Goal: Task Accomplishment & Management: Manage account settings

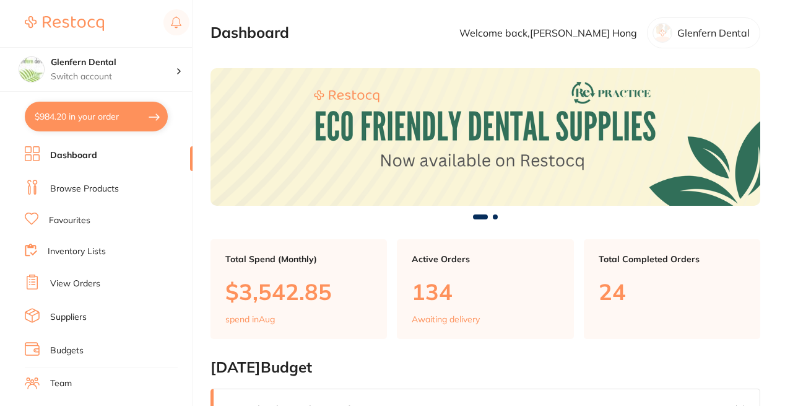
click at [76, 115] on button "$984.20 in your order" at bounding box center [96, 117] width 143 height 30
checkbox input "true"
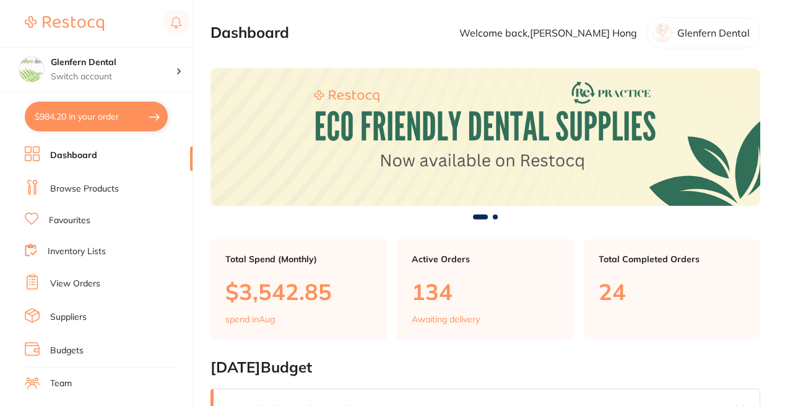
checkbox input "true"
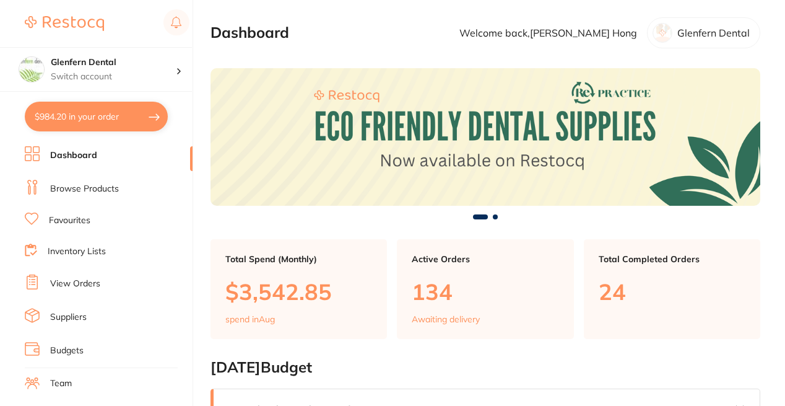
checkbox input "true"
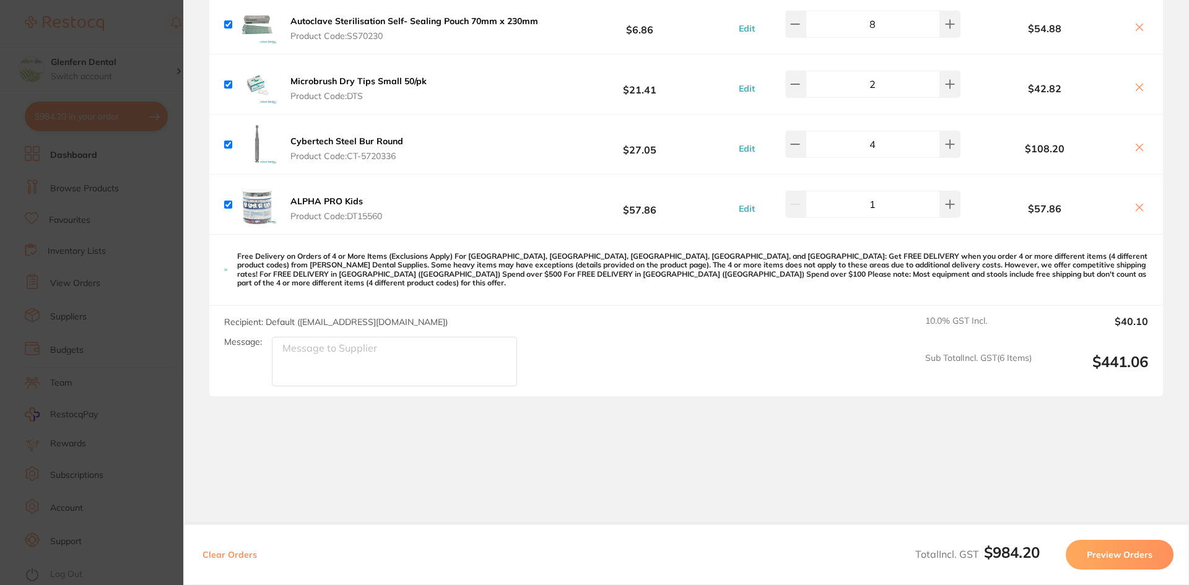
scroll to position [700, 0]
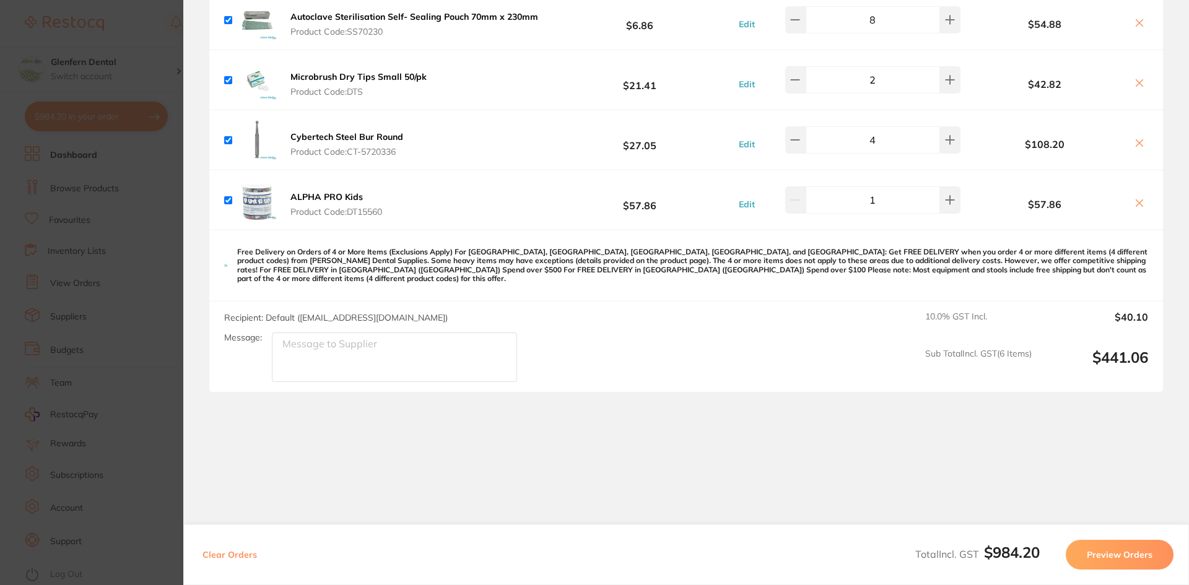
click at [166, 401] on section "Update RRP Set your pre negotiated price for this item. Item Agreed RRP (excl. …" at bounding box center [594, 292] width 1189 height 585
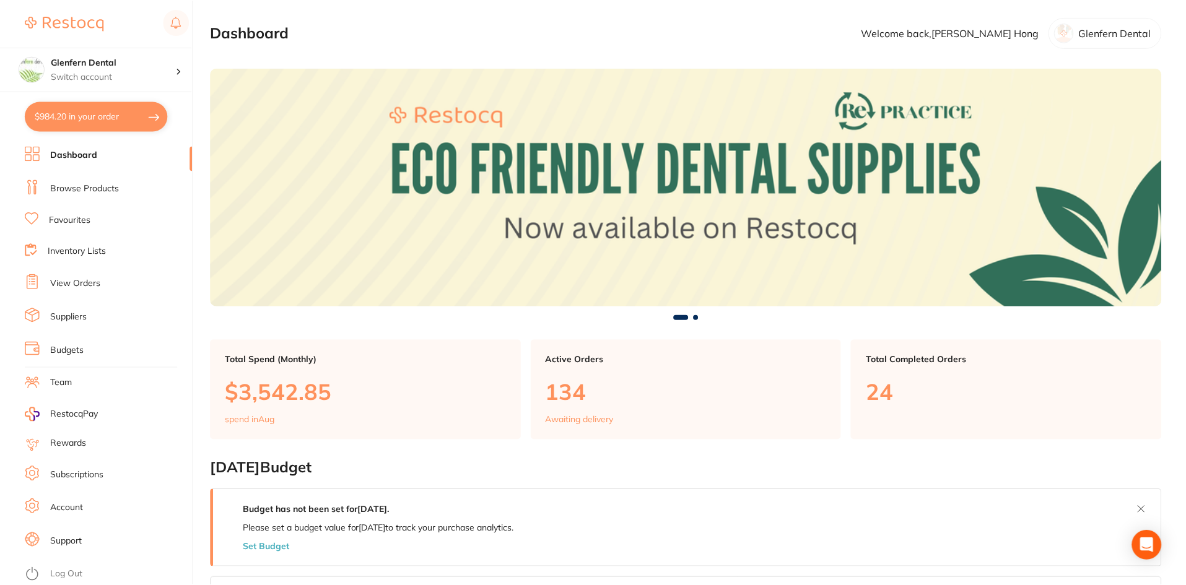
scroll to position [433, 0]
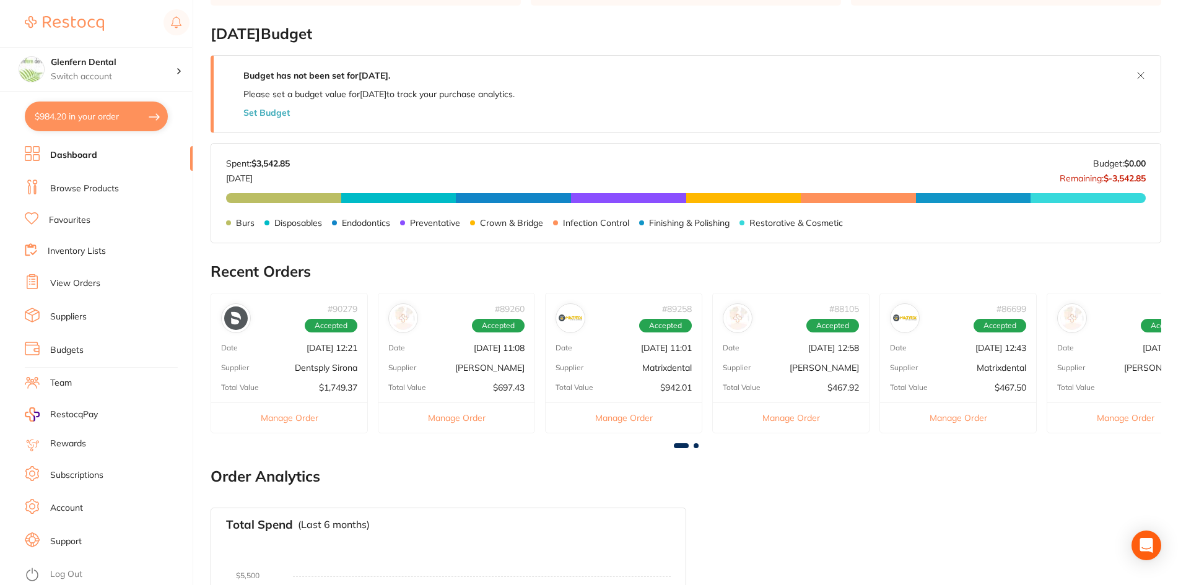
click at [68, 279] on link "View Orders" at bounding box center [75, 283] width 50 height 12
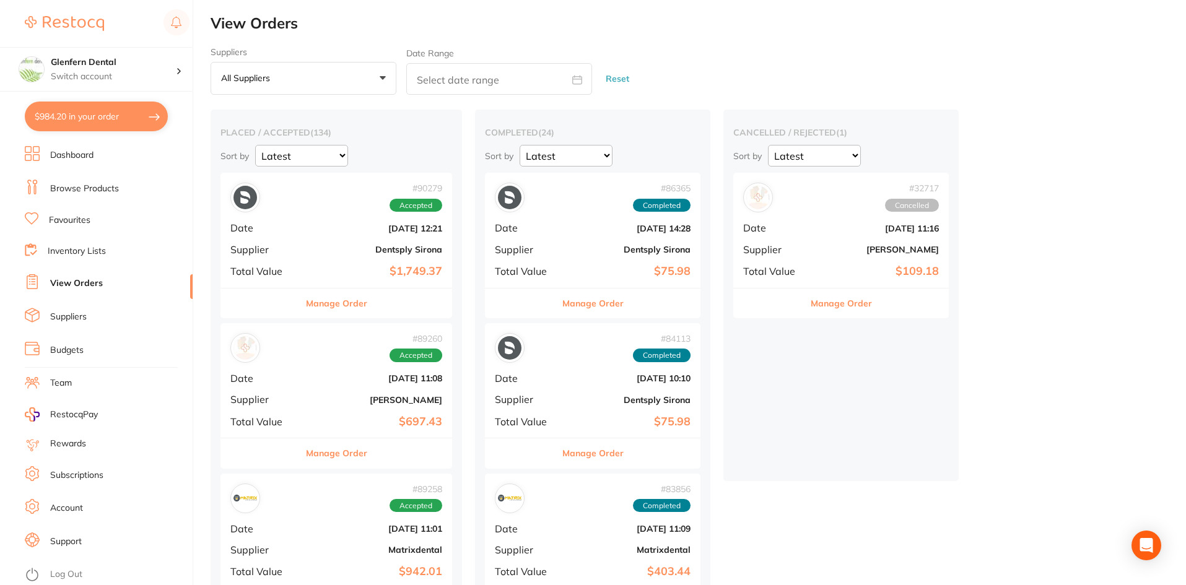
click at [324, 241] on div "# 90279 Accepted Date [DATE] 12:21 Supplier Dentsply Sirona Total Value $1,749.…" at bounding box center [336, 230] width 232 height 115
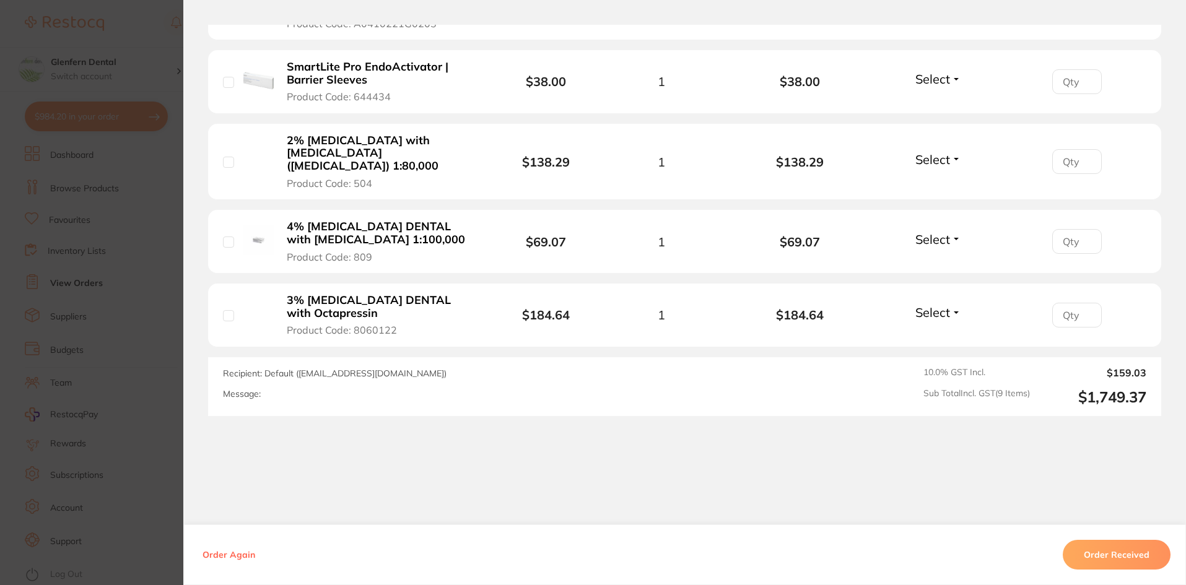
scroll to position [755, 0]
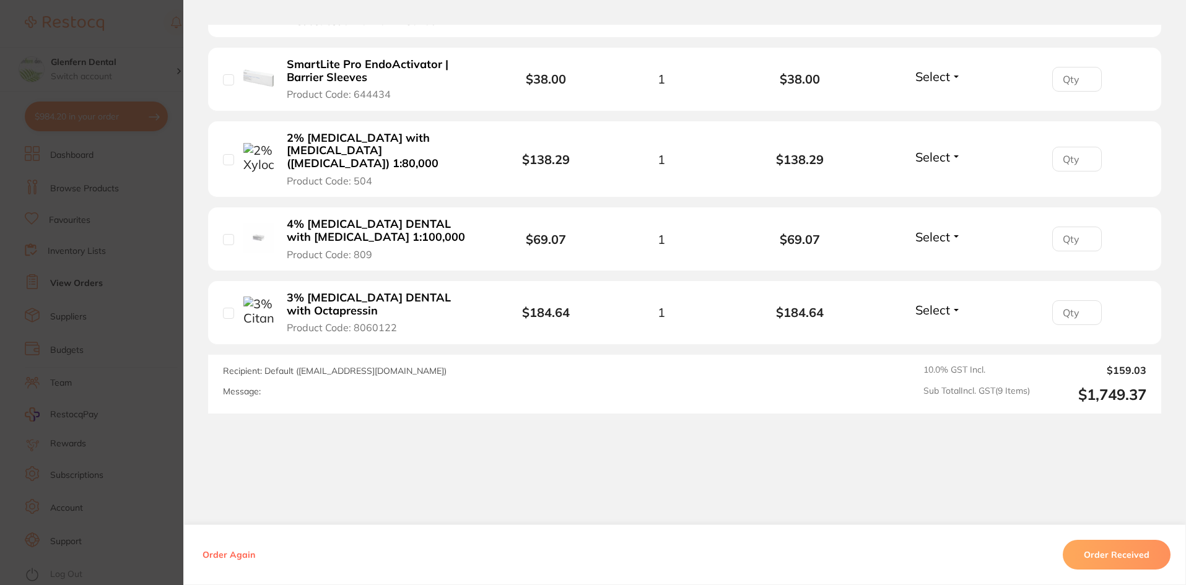
click at [788, 405] on button "Order Received" at bounding box center [1117, 555] width 108 height 30
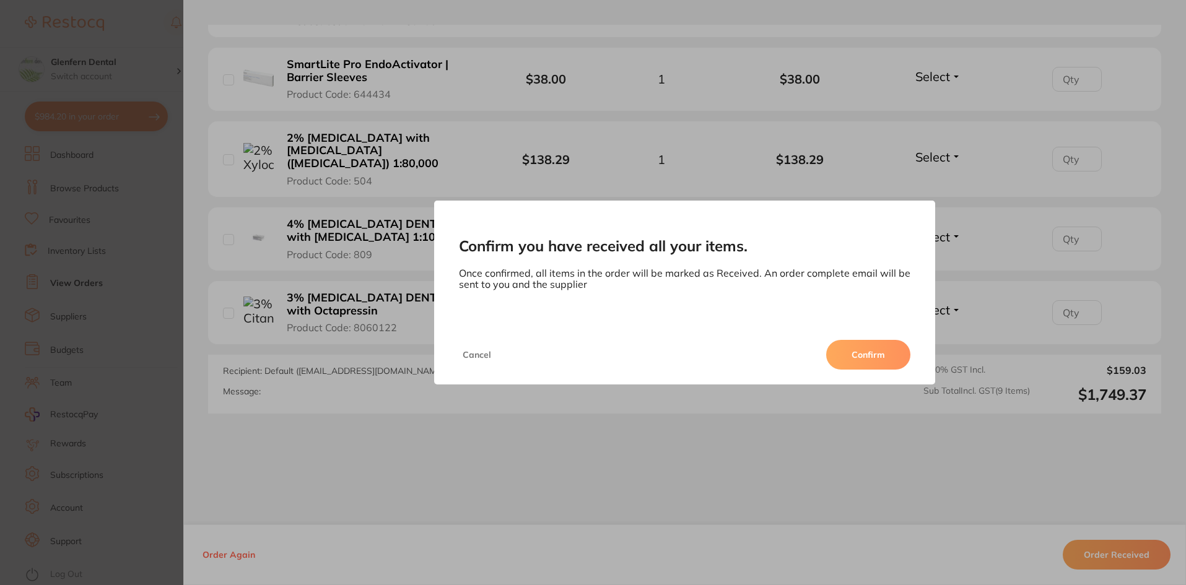
click at [788, 344] on button "Confirm" at bounding box center [868, 355] width 84 height 30
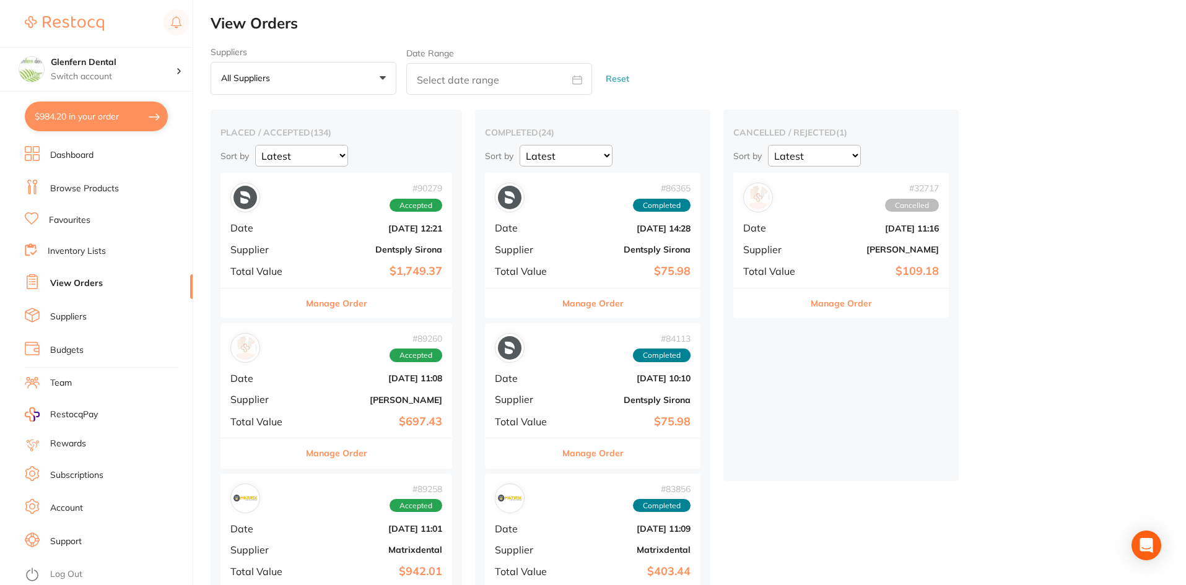
click at [354, 250] on b "Dentsply Sirona" at bounding box center [375, 250] width 134 height 10
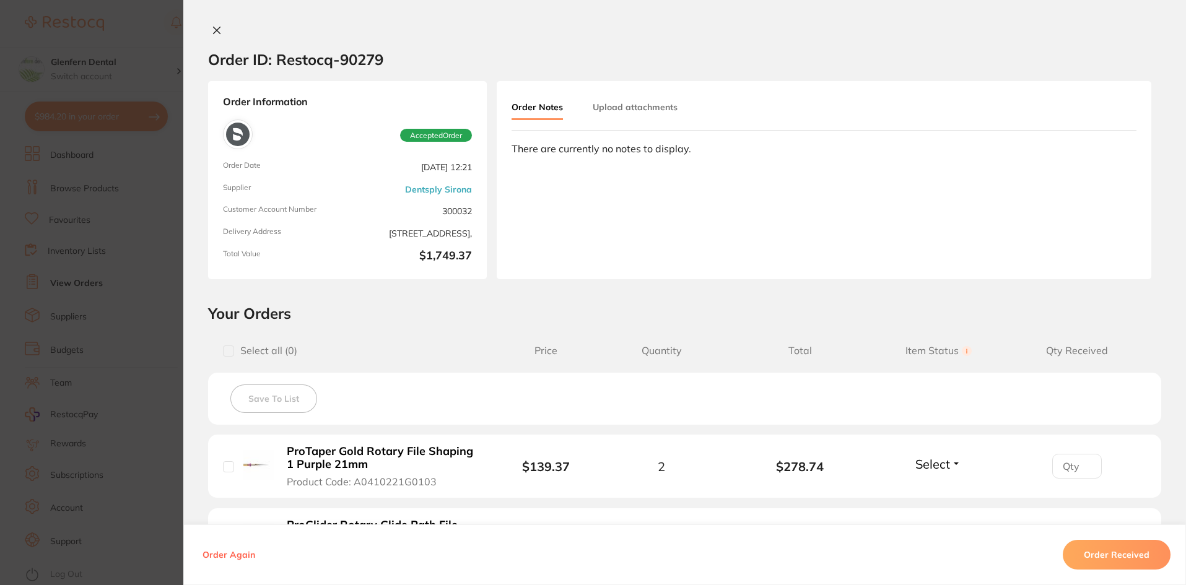
click at [1086, 544] on button "Order Received" at bounding box center [1117, 555] width 108 height 30
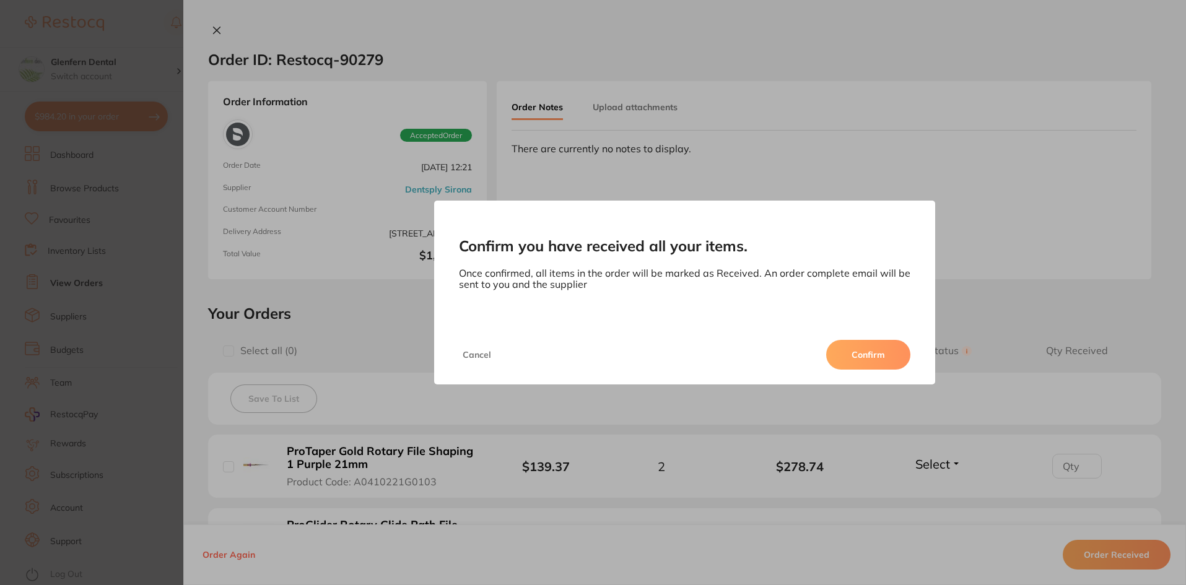
click at [842, 359] on button "Confirm" at bounding box center [868, 355] width 84 height 30
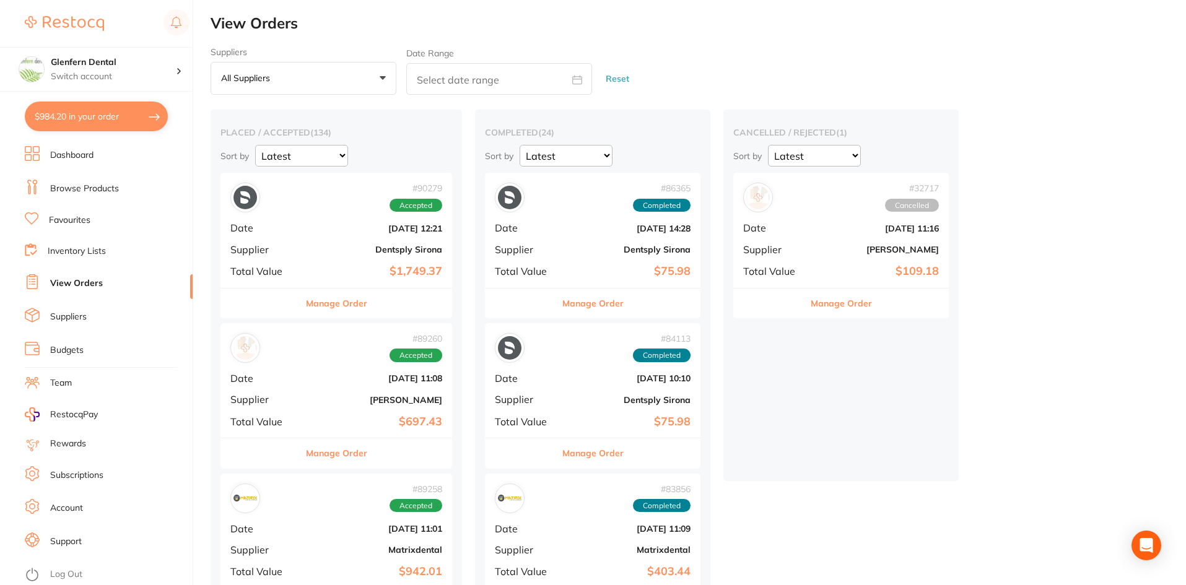
click at [326, 243] on div "# 90279 Accepted Date Aug 14 2025, 12:21 Supplier Dentsply Sirona Total Value $…" at bounding box center [336, 230] width 232 height 115
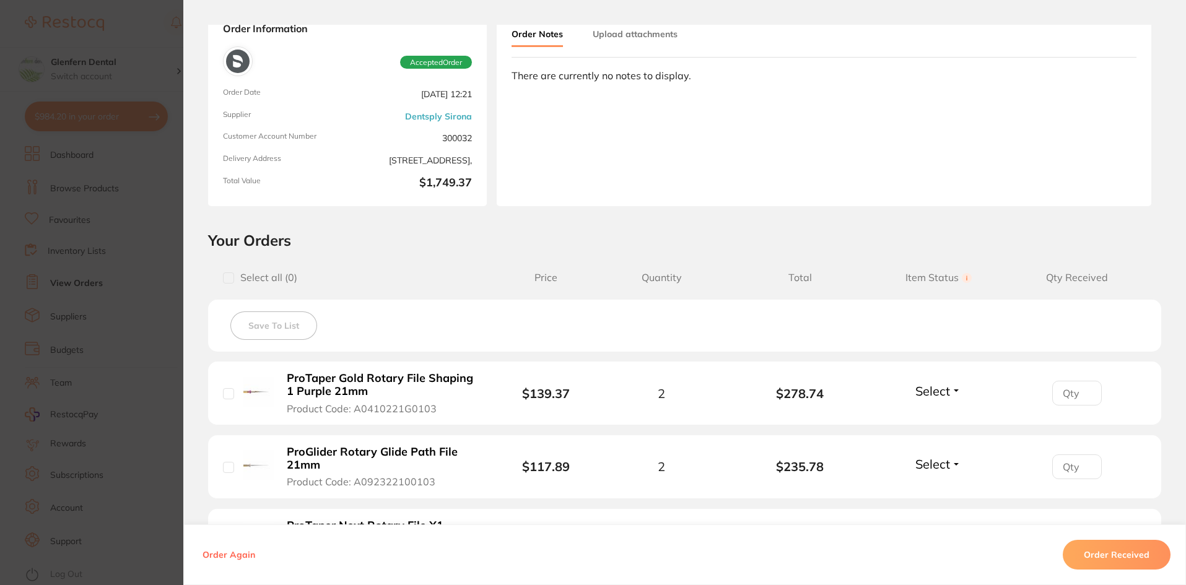
scroll to position [186, 0]
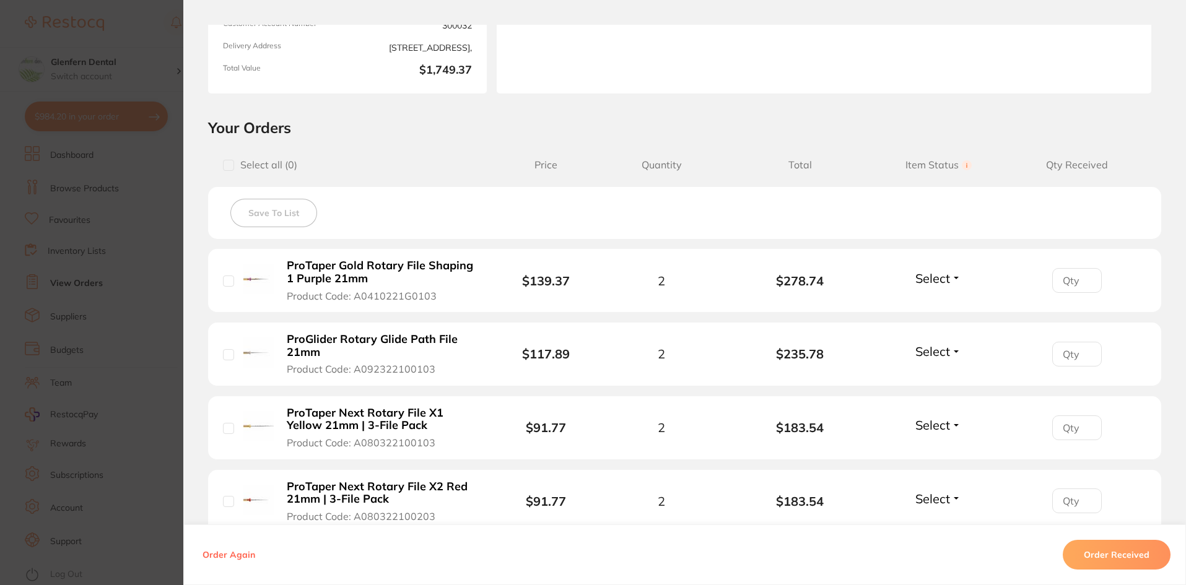
click at [946, 274] on span "Select" at bounding box center [932, 278] width 35 height 15
click at [941, 302] on span "Received" at bounding box center [939, 304] width 32 height 9
click at [942, 336] on li "ProGlider Rotary Glide Path File 21mm Product Code: A092322100103 $117.89 2 $23…" at bounding box center [684, 355] width 953 height 64
click at [942, 350] on span "Select" at bounding box center [932, 351] width 35 height 15
click at [940, 385] on button "Received" at bounding box center [939, 378] width 32 height 19
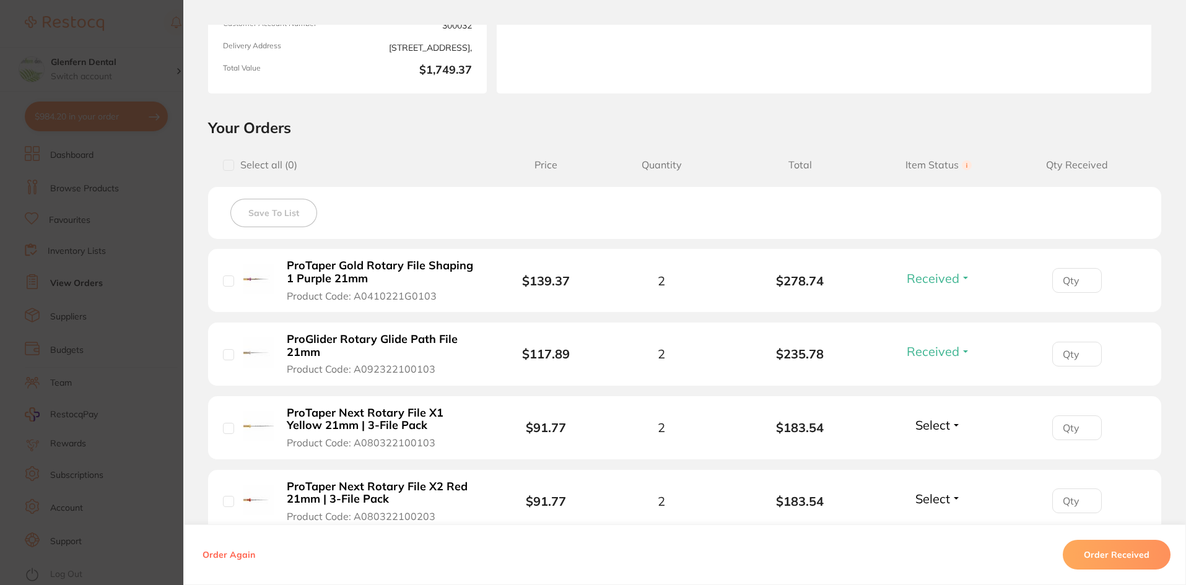
click at [937, 424] on span "Select" at bounding box center [932, 424] width 35 height 15
click at [937, 443] on button "Received" at bounding box center [939, 452] width 32 height 19
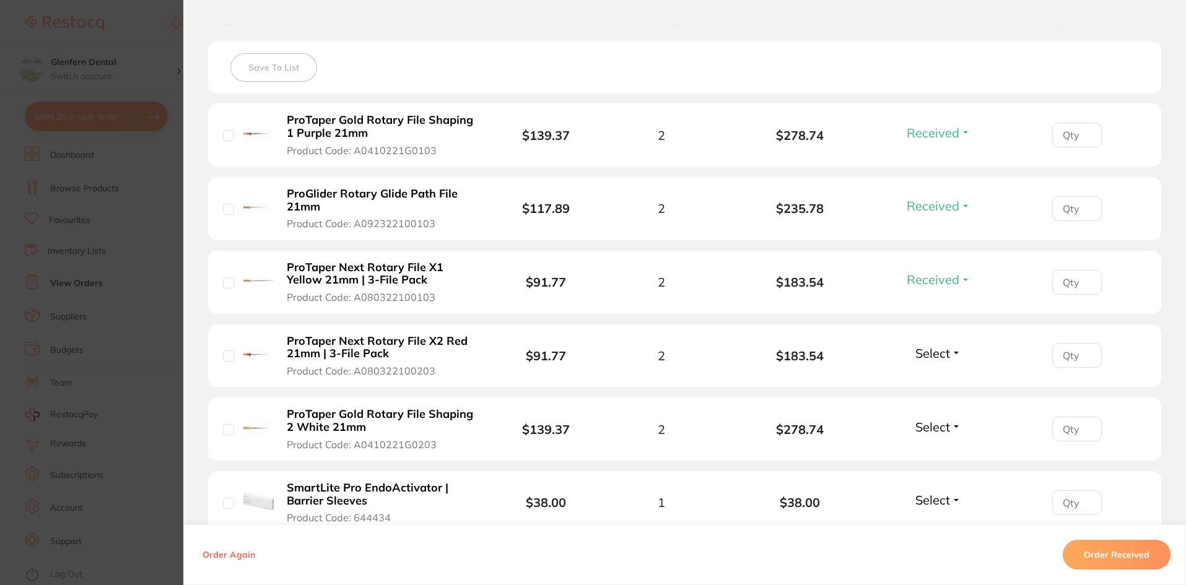
scroll to position [372, 0]
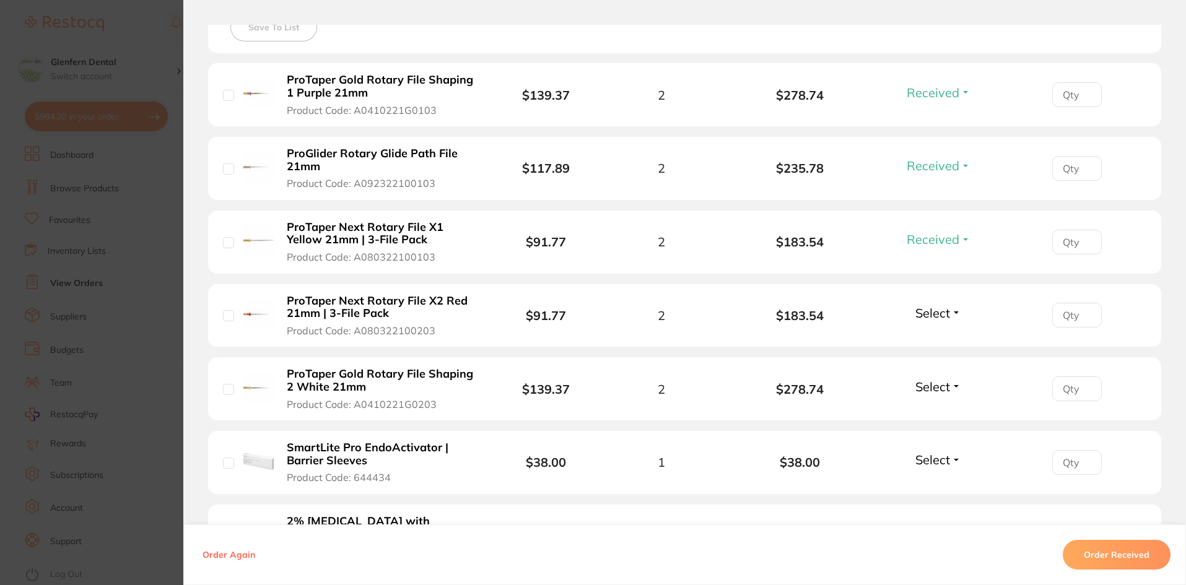
click at [925, 322] on div "Select Received Back Order" at bounding box center [937, 315] width 53 height 20
click at [925, 320] on span "Select" at bounding box center [932, 312] width 35 height 15
click at [923, 341] on span "Received" at bounding box center [939, 339] width 32 height 9
click at [929, 383] on span "Select" at bounding box center [932, 386] width 35 height 15
click at [933, 401] on ul "Received Back Order" at bounding box center [939, 423] width 48 height 48
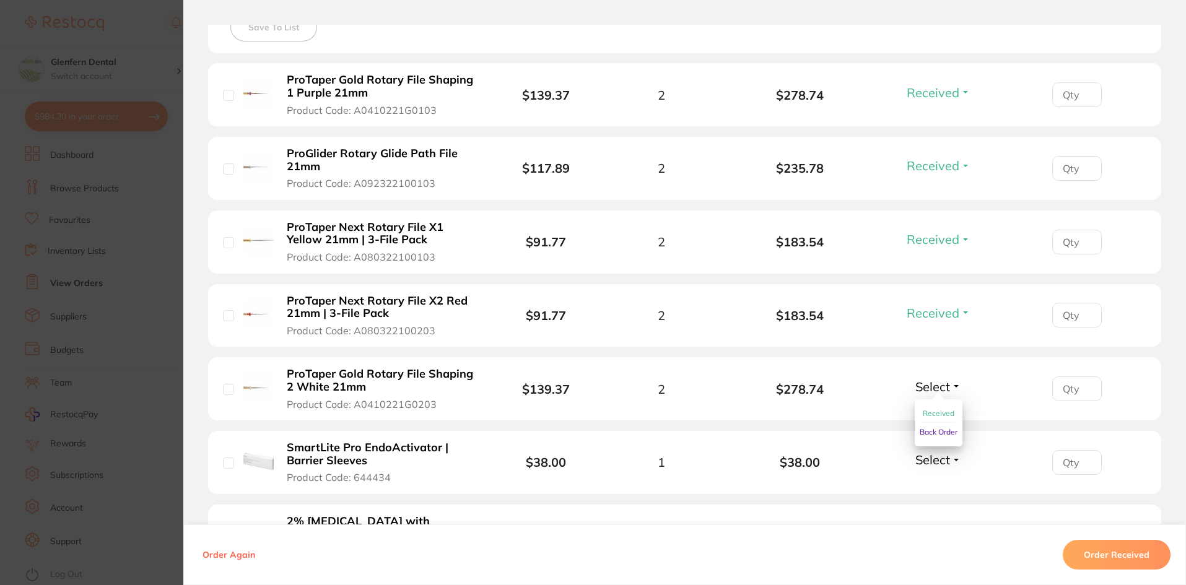
click at [933, 407] on button "Received" at bounding box center [939, 413] width 32 height 19
click at [938, 453] on span "Select" at bounding box center [932, 459] width 35 height 15
click at [944, 479] on button "Received" at bounding box center [939, 486] width 32 height 19
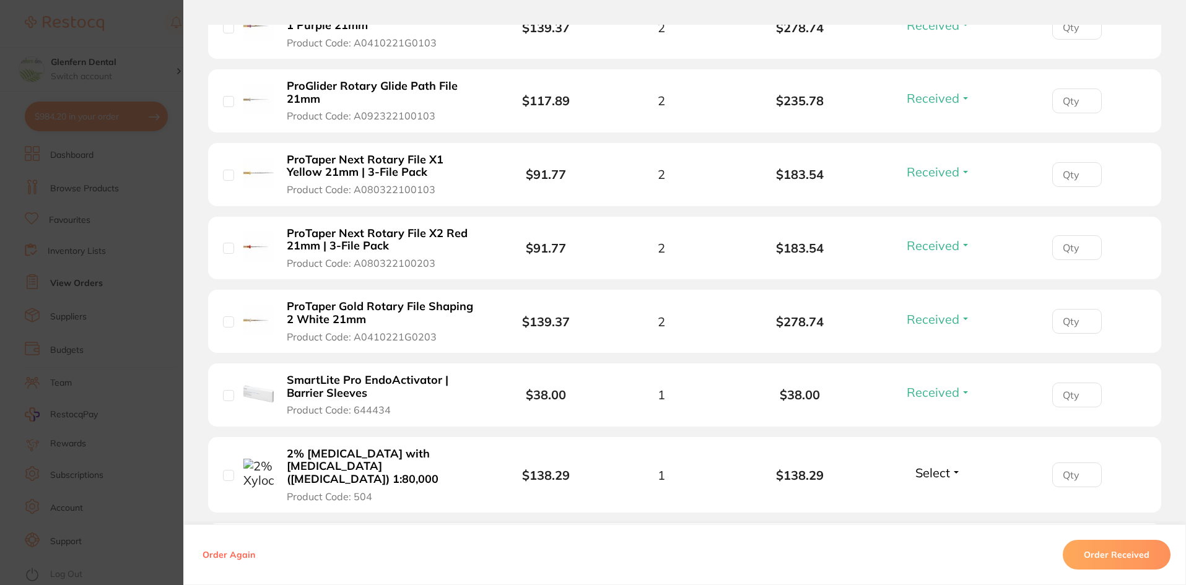
scroll to position [495, 0]
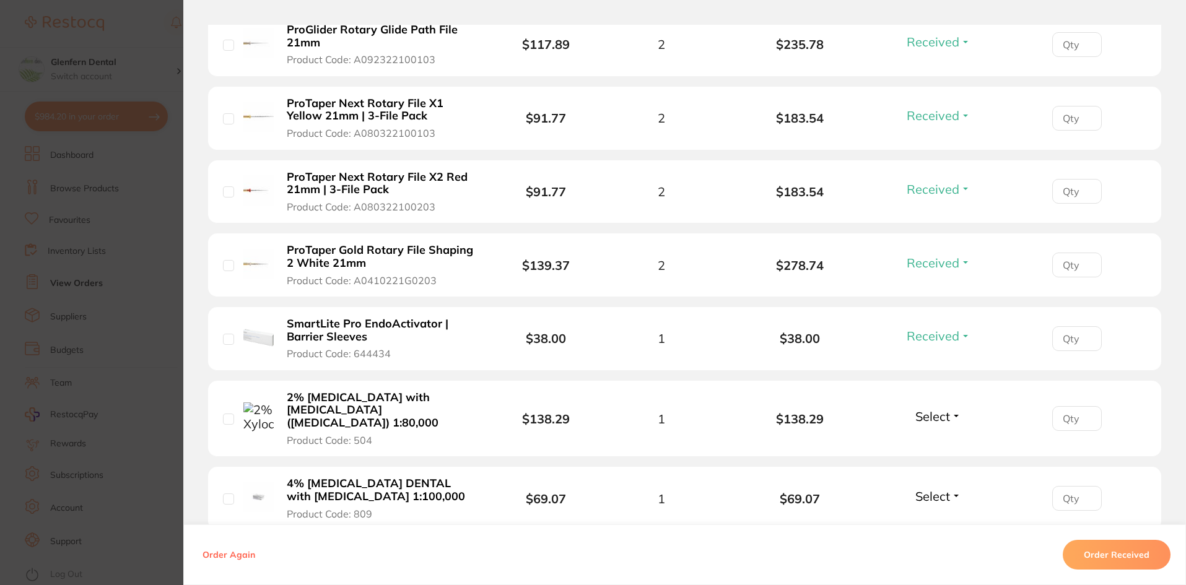
click at [941, 413] on span "Select" at bounding box center [932, 416] width 35 height 15
click at [944, 438] on span "Received" at bounding box center [939, 442] width 32 height 9
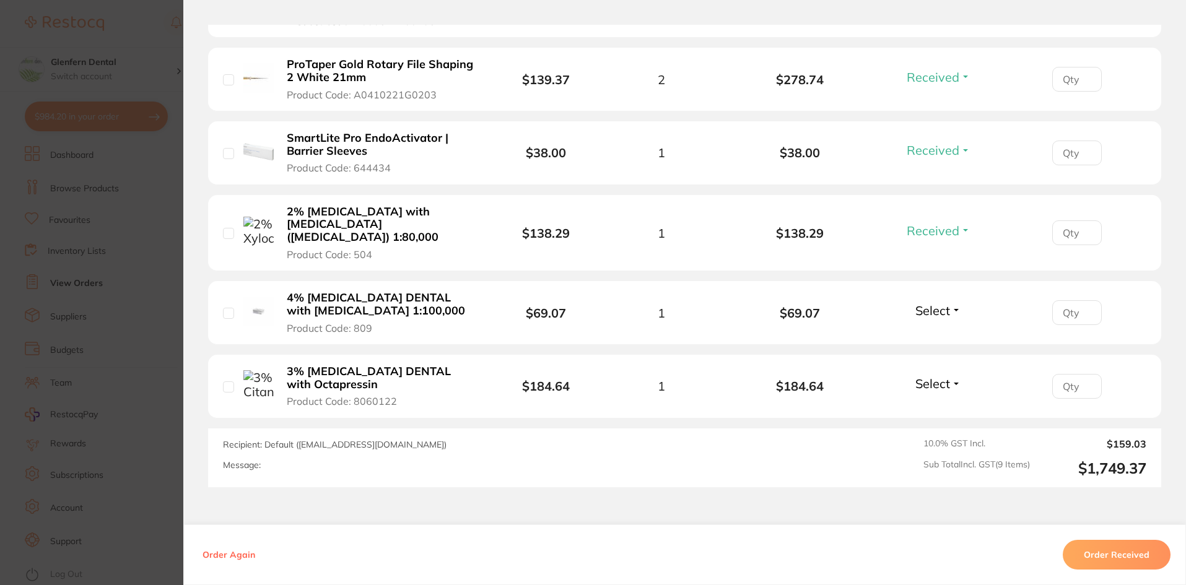
click at [944, 376] on span "Select" at bounding box center [932, 383] width 35 height 15
click at [937, 401] on button "Received" at bounding box center [939, 410] width 32 height 19
click at [932, 305] on div "Select Received Back Order" at bounding box center [937, 313] width 53 height 20
click at [934, 303] on span "Select" at bounding box center [932, 310] width 35 height 15
click at [933, 328] on button "Received" at bounding box center [939, 337] width 32 height 19
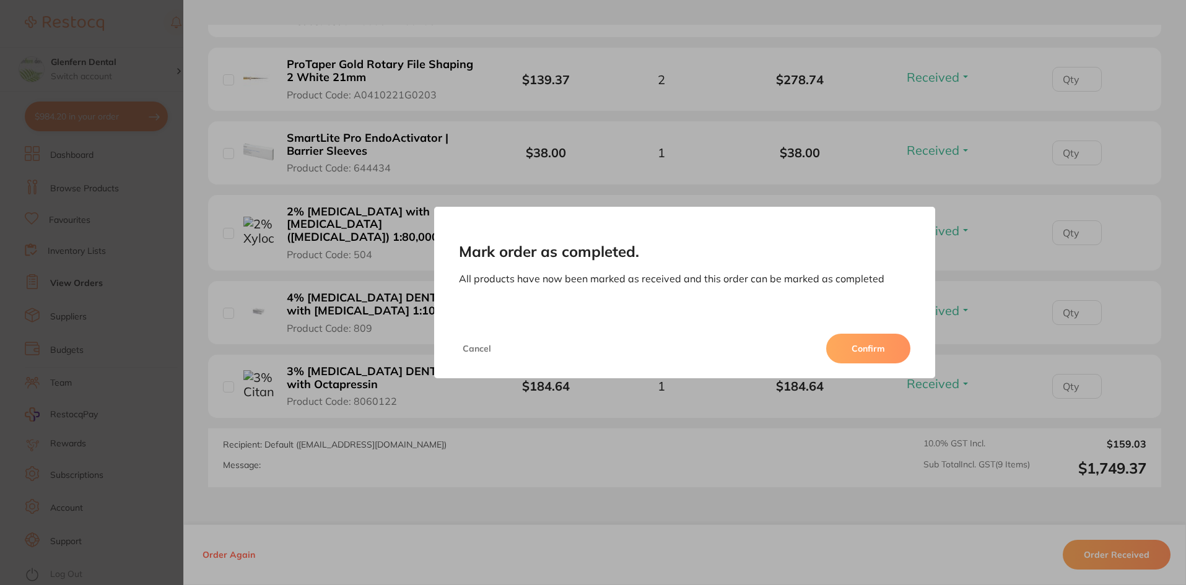
click at [882, 347] on button "Confirm" at bounding box center [868, 349] width 84 height 30
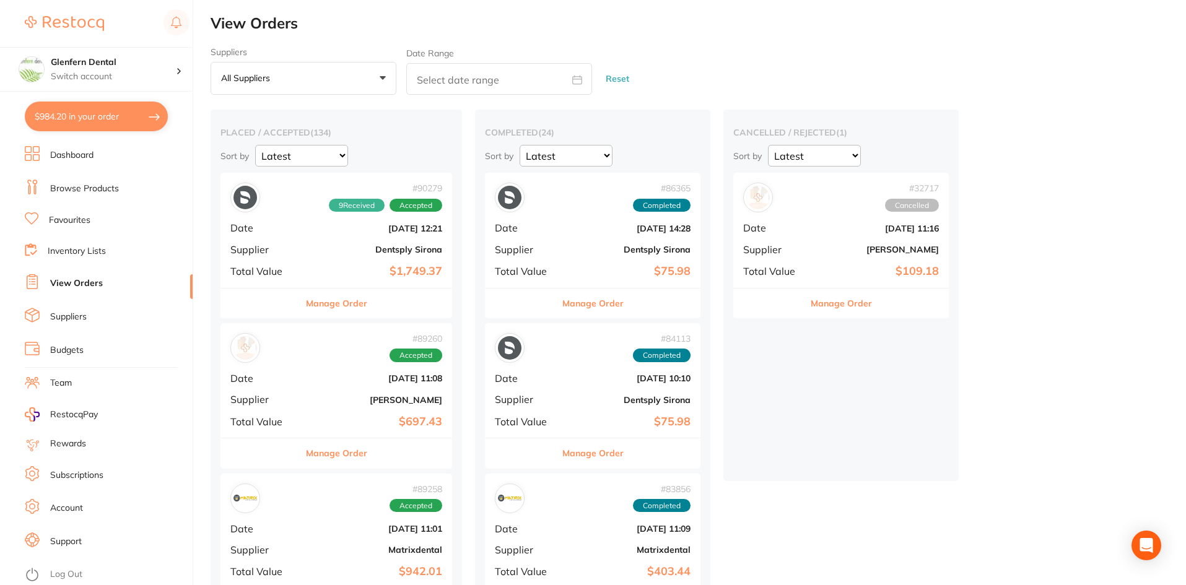
click at [67, 157] on link "Dashboard" at bounding box center [71, 155] width 43 height 12
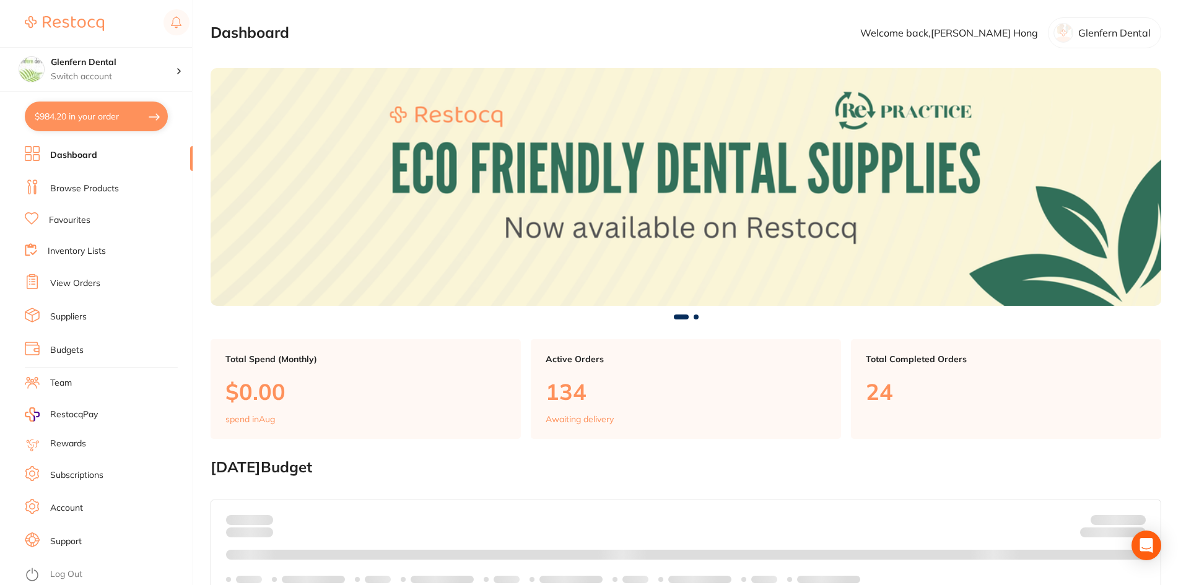
click at [83, 276] on li "View Orders" at bounding box center [109, 283] width 168 height 19
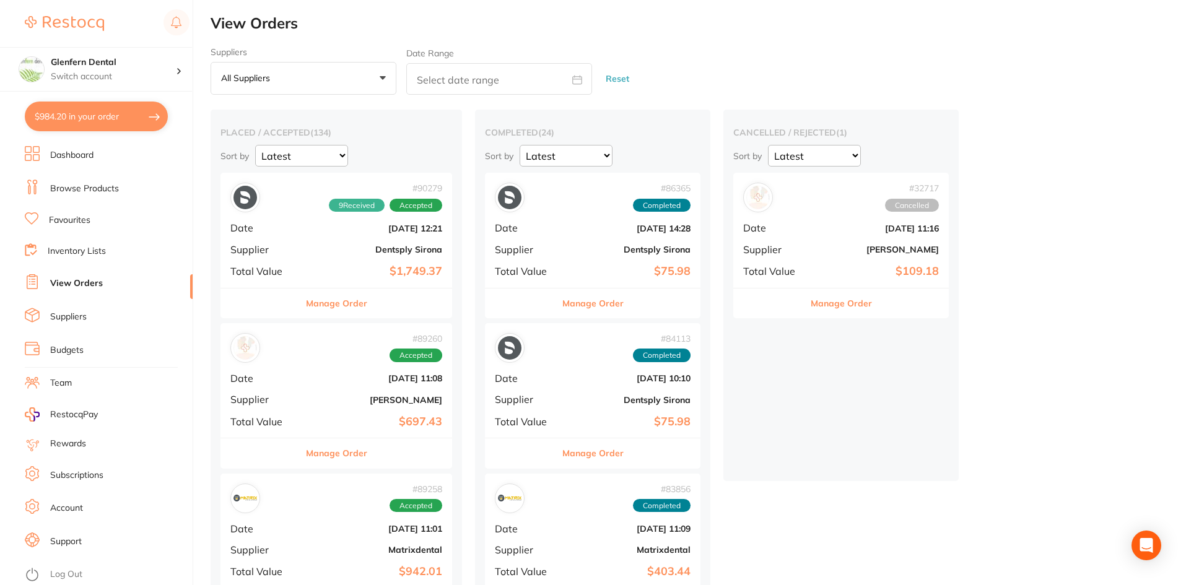
click at [329, 367] on div "# 89260 Accepted Date Aug 6 2025, 11:08 Supplier Adam Dental Total Value $697.43" at bounding box center [336, 380] width 232 height 115
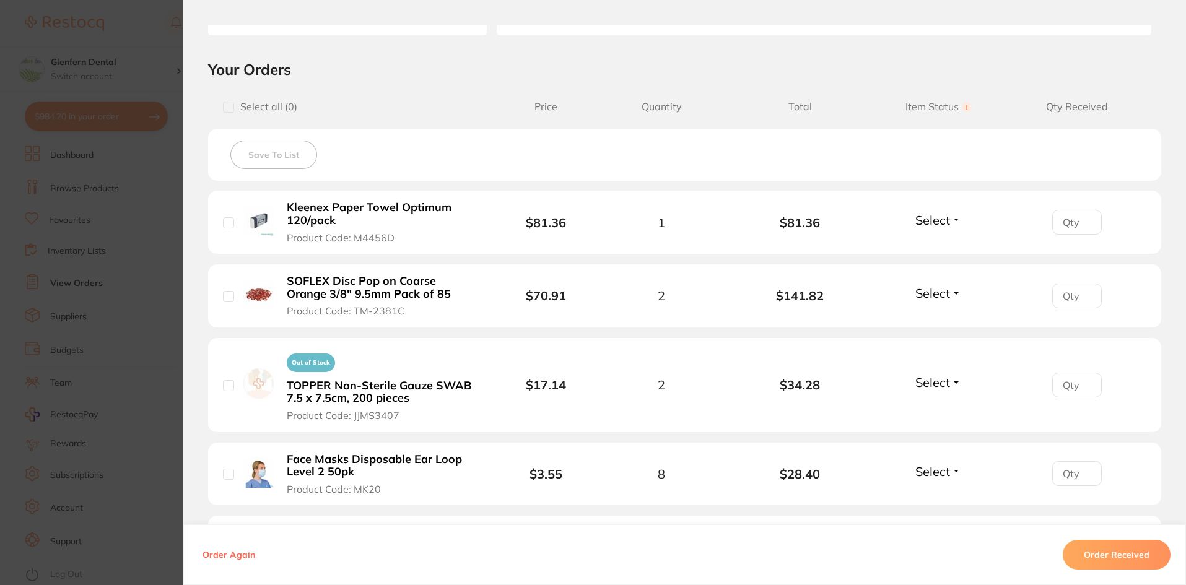
scroll to position [310, 0]
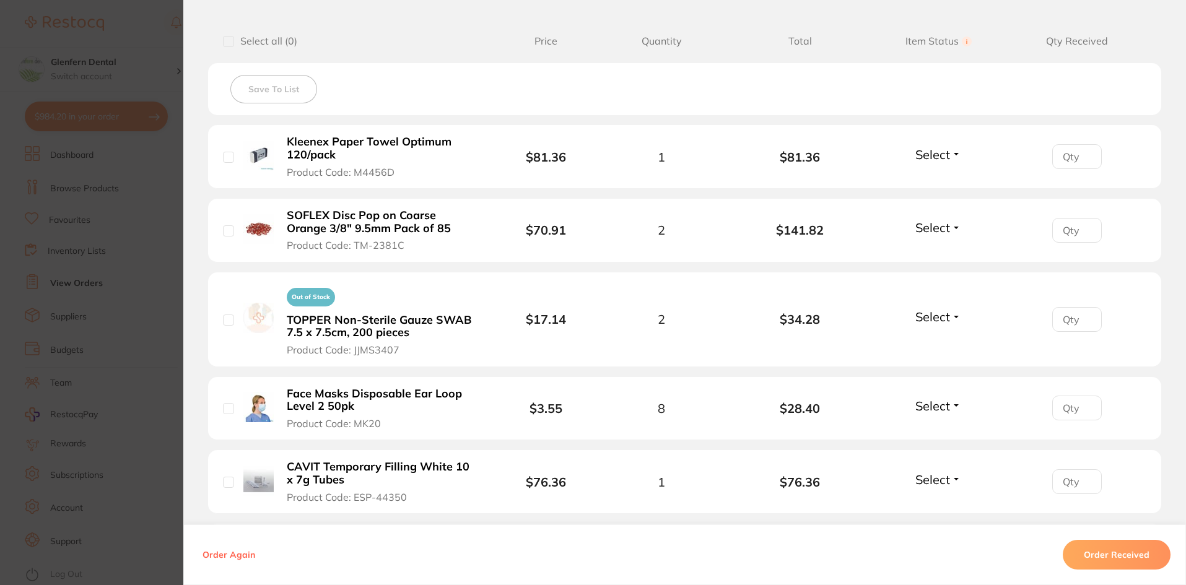
click at [137, 229] on section "Order ID: Restocq- 89260 Order Information Accepted Order Order Date Aug 6 2025…" at bounding box center [593, 292] width 1186 height 585
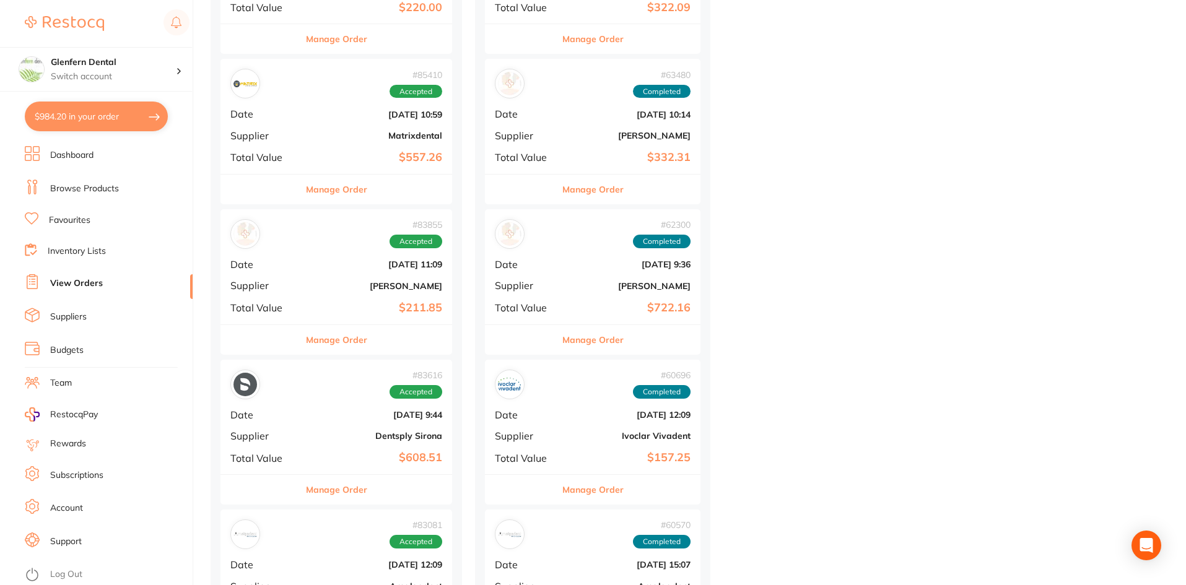
scroll to position [1486, 0]
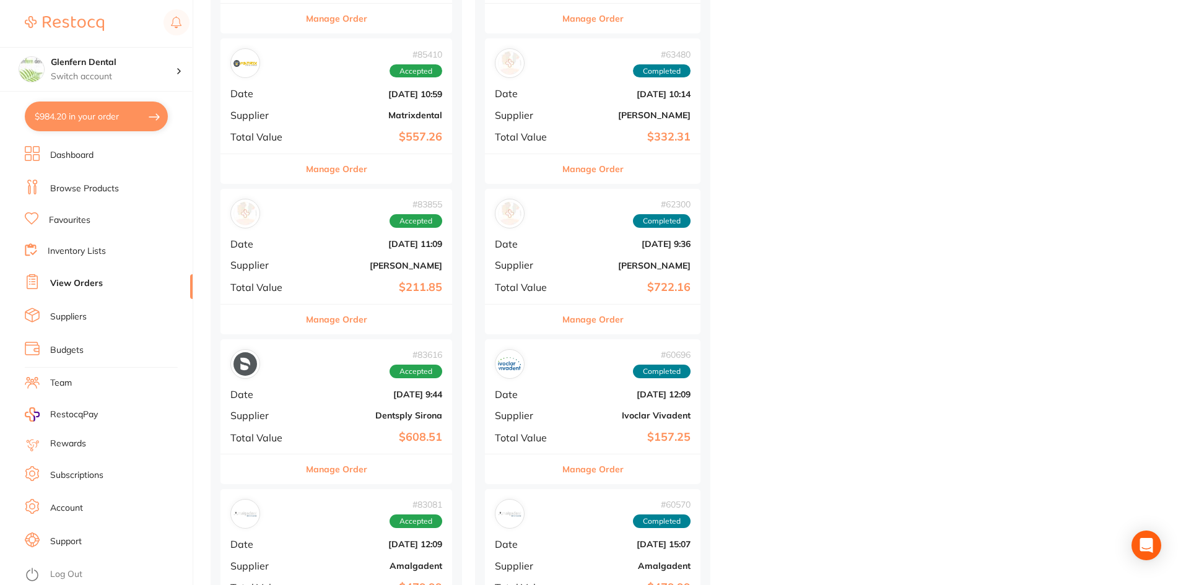
click at [314, 257] on div "# 83855 Accepted Date Jun 19 2025, 11:09 Supplier Adam Dental Total Value $211.…" at bounding box center [336, 246] width 232 height 115
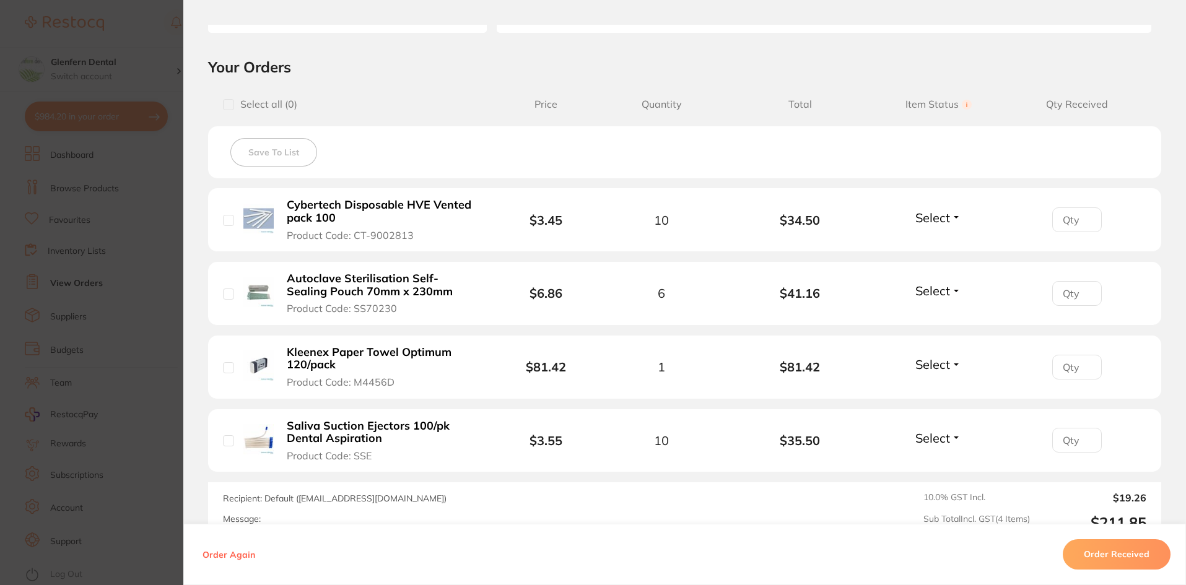
scroll to position [248, 0]
click at [383, 206] on b "Cybertech Disposable HVE Vented pack 100" at bounding box center [382, 210] width 191 height 25
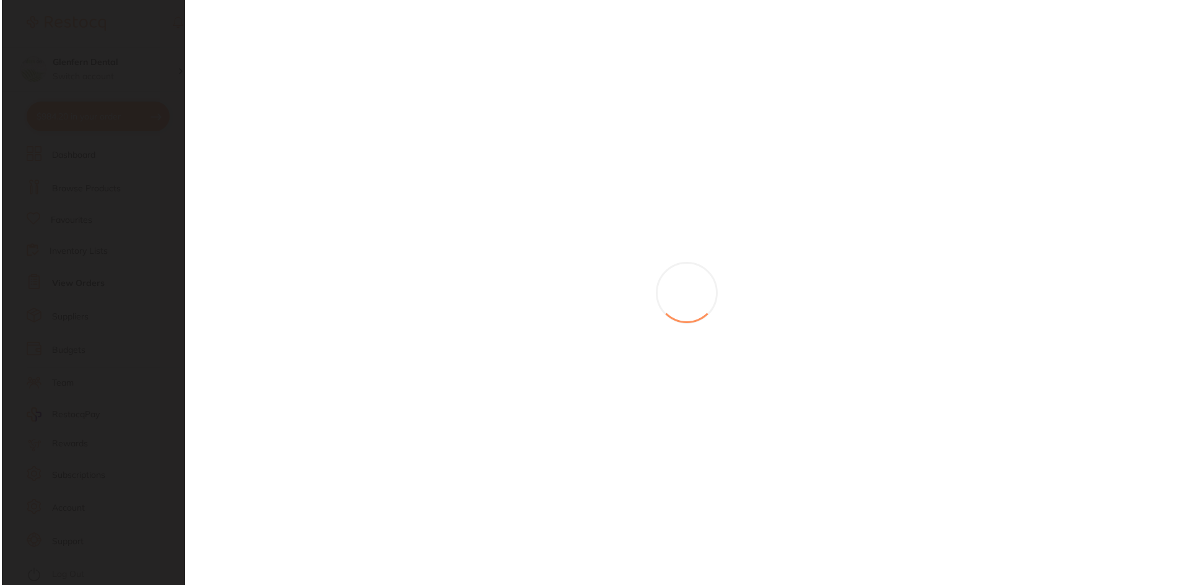
scroll to position [0, 0]
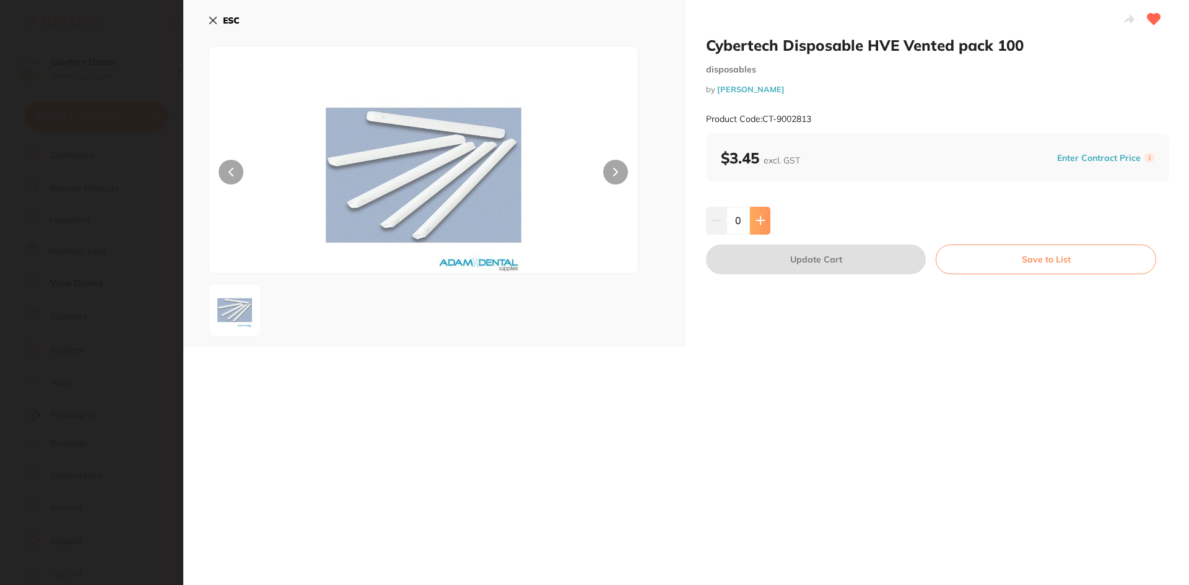
click at [760, 230] on button at bounding box center [760, 220] width 20 height 27
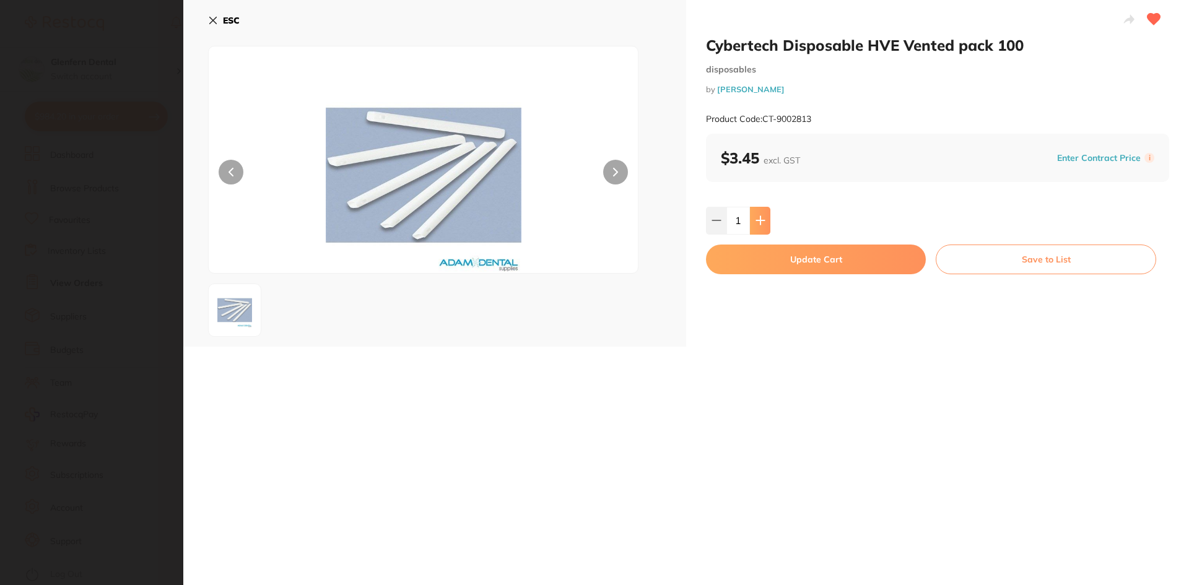
click at [760, 230] on button at bounding box center [760, 220] width 20 height 27
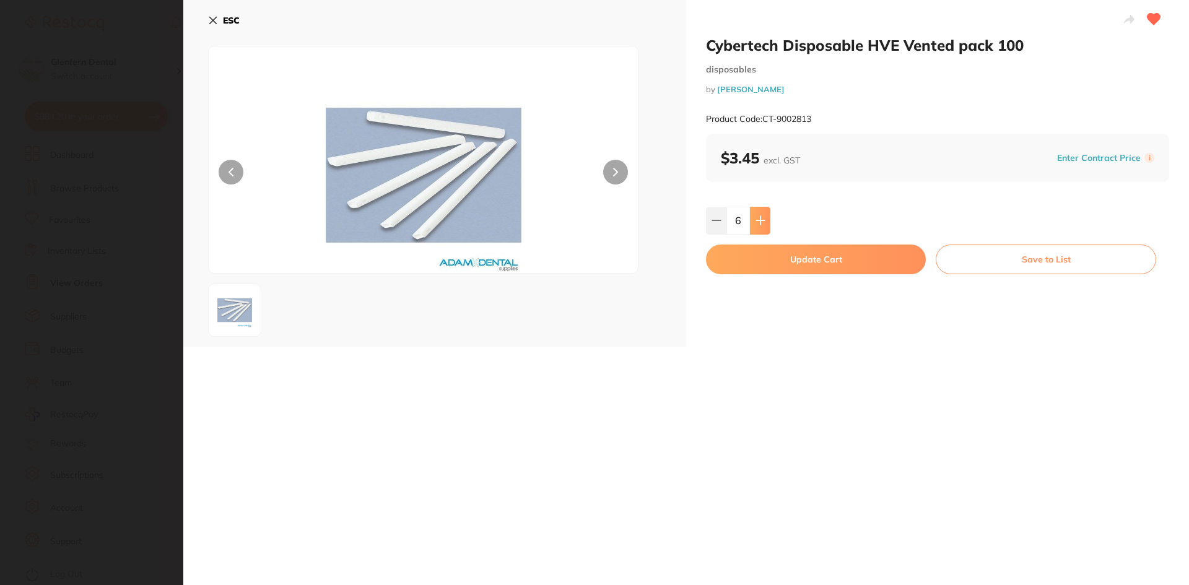
click at [760, 230] on button at bounding box center [760, 220] width 20 height 27
type input "10"
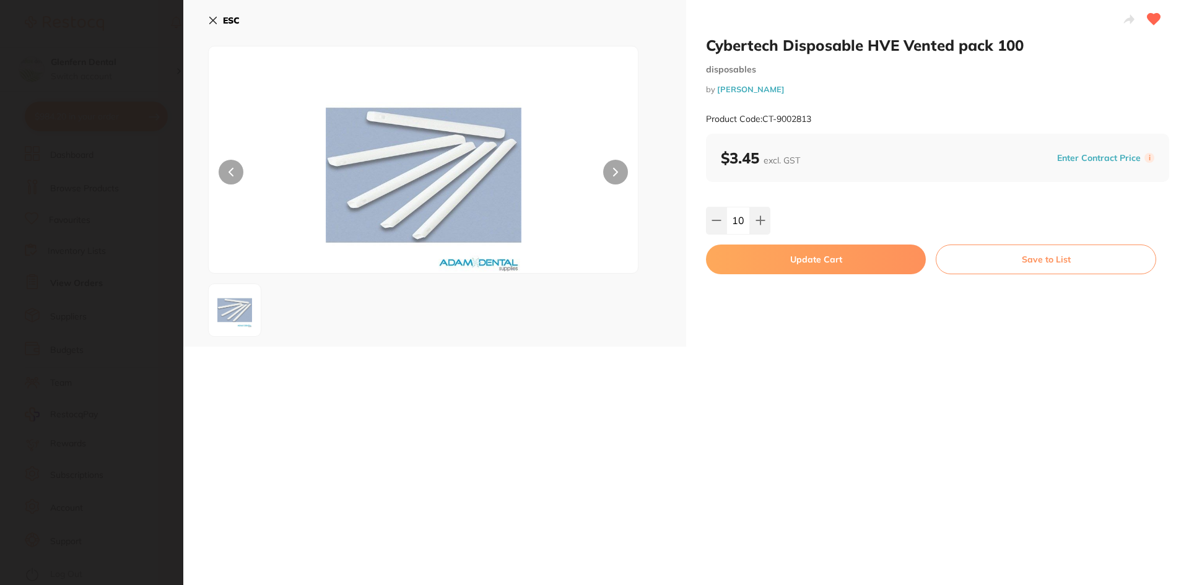
click at [859, 257] on button "Update Cart" at bounding box center [816, 260] width 220 height 30
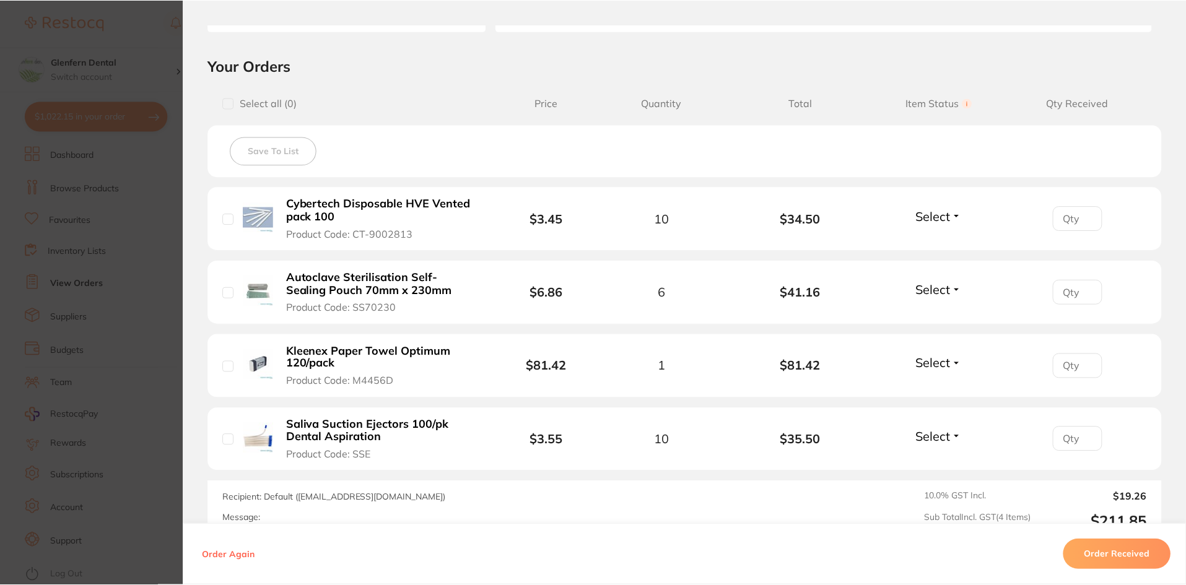
scroll to position [1486, 0]
click at [144, 129] on section "Order ID: Restocq- 83855 Order Information Accepted Order Order Date Jun 19 202…" at bounding box center [593, 292] width 1186 height 585
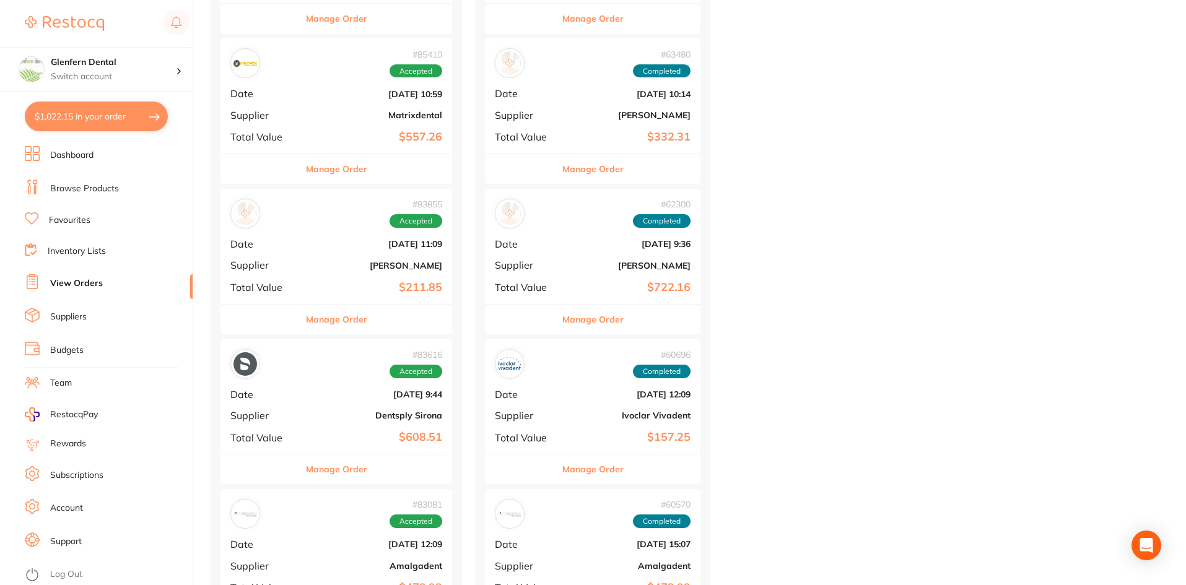
click at [122, 115] on button "$1,022.15 in your order" at bounding box center [96, 117] width 143 height 30
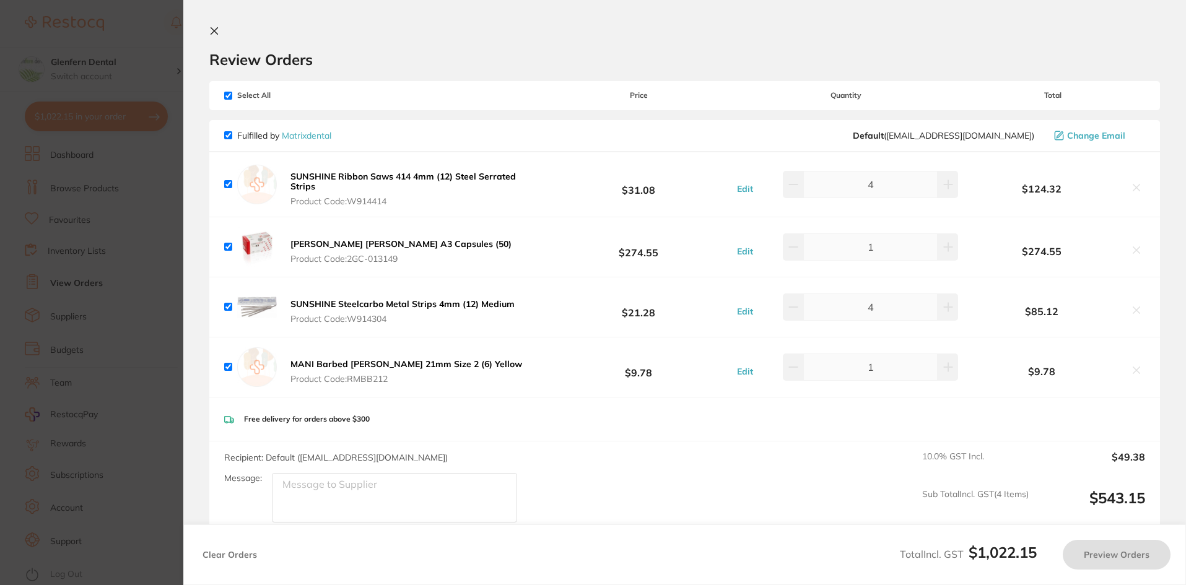
checkbox input "true"
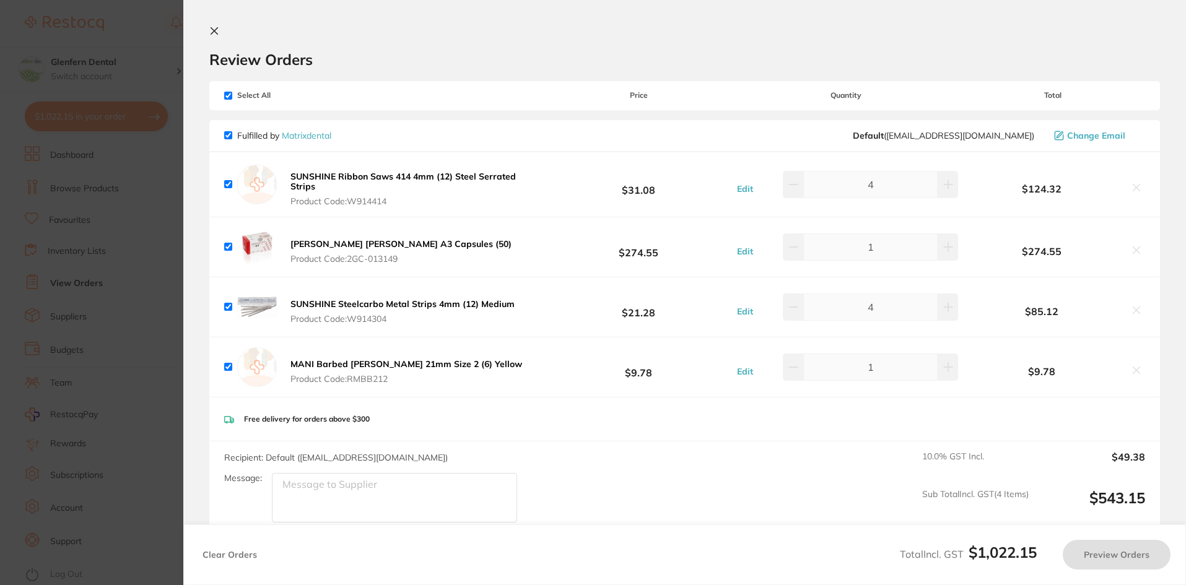
checkbox input "true"
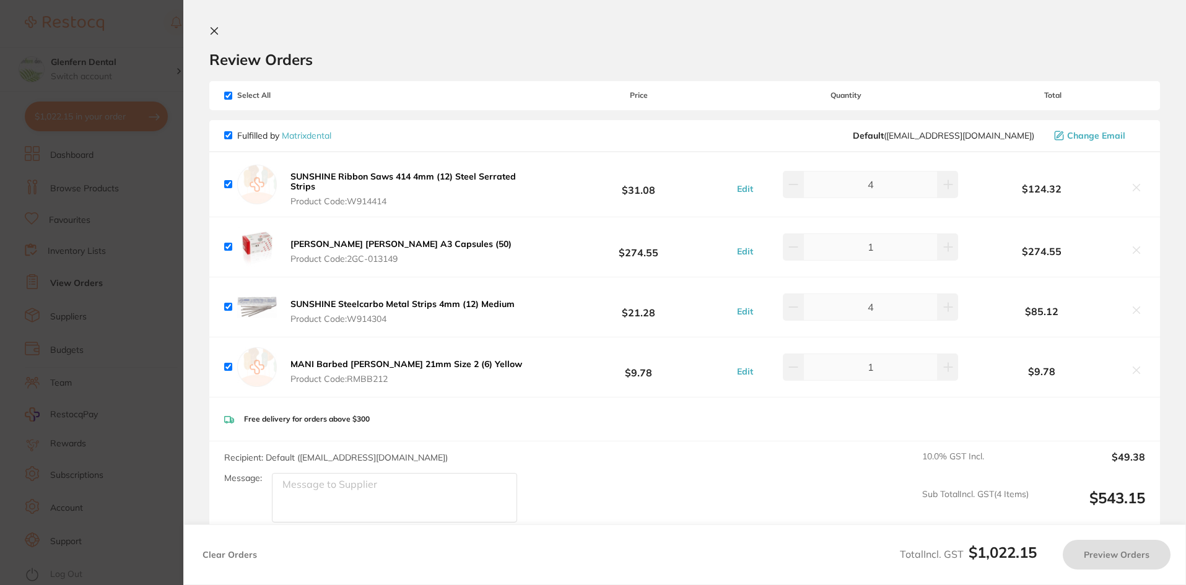
checkbox input "true"
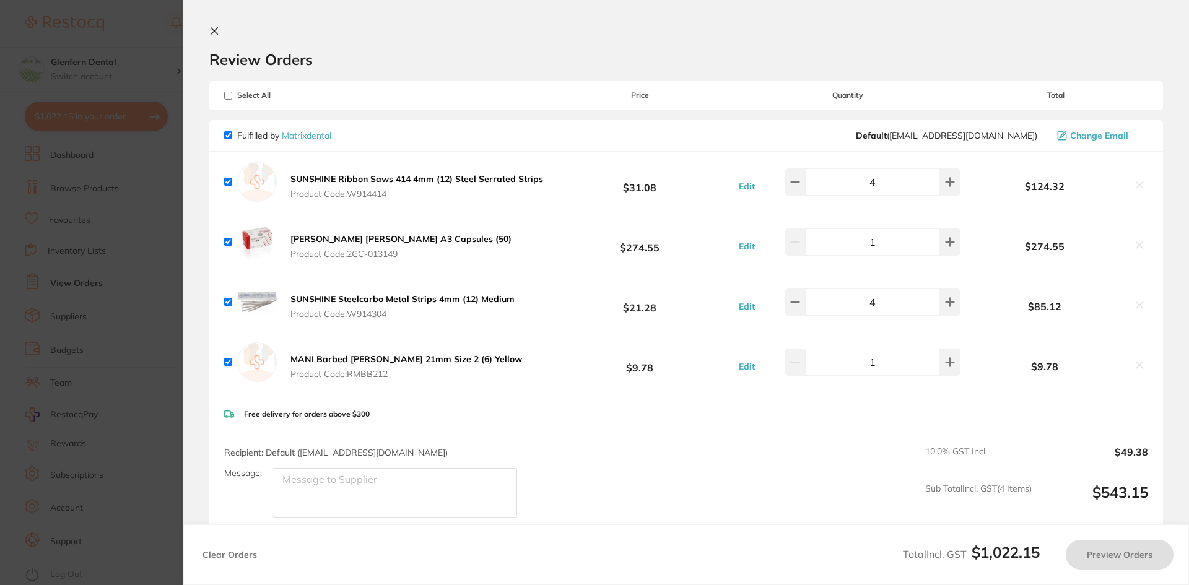
checkbox input "true"
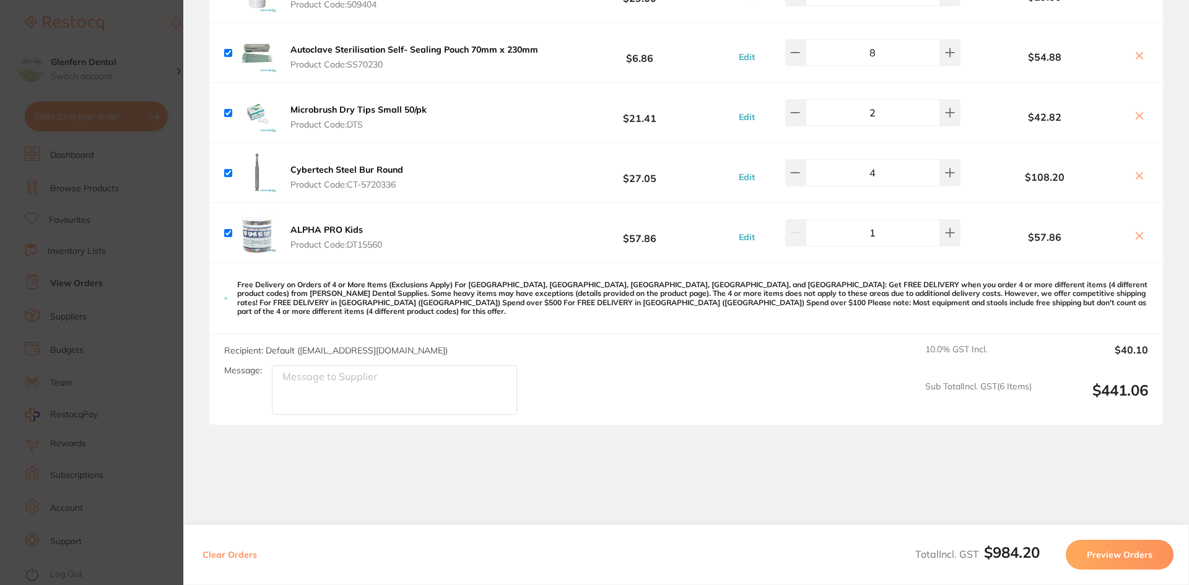
scroll to position [681, 0]
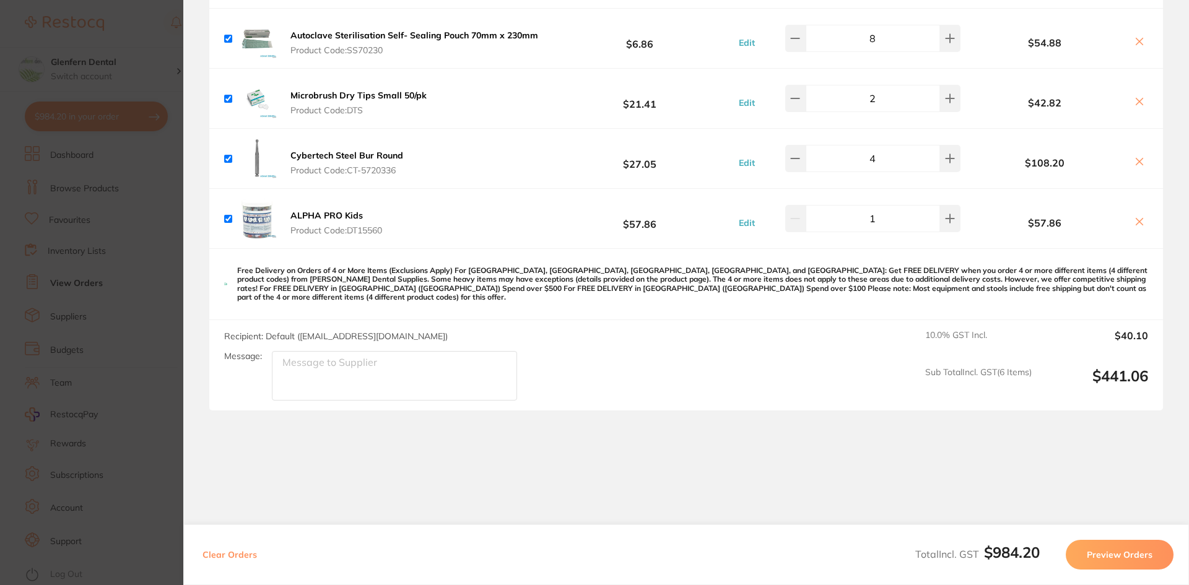
click at [141, 262] on section "Update RRP Set your pre negotiated price for this item. Item Agreed RRP (excl. …" at bounding box center [594, 292] width 1189 height 585
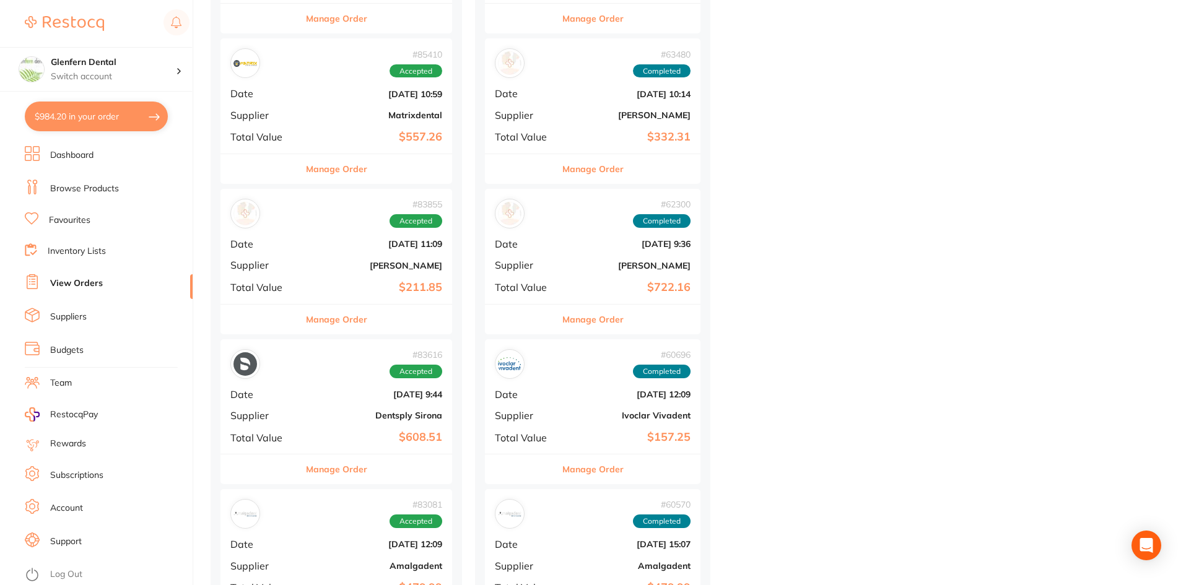
click at [325, 258] on div "# 83855 Accepted Date Jun 19 2025, 11:09 Supplier Adam Dental Total Value $211.…" at bounding box center [336, 246] width 232 height 115
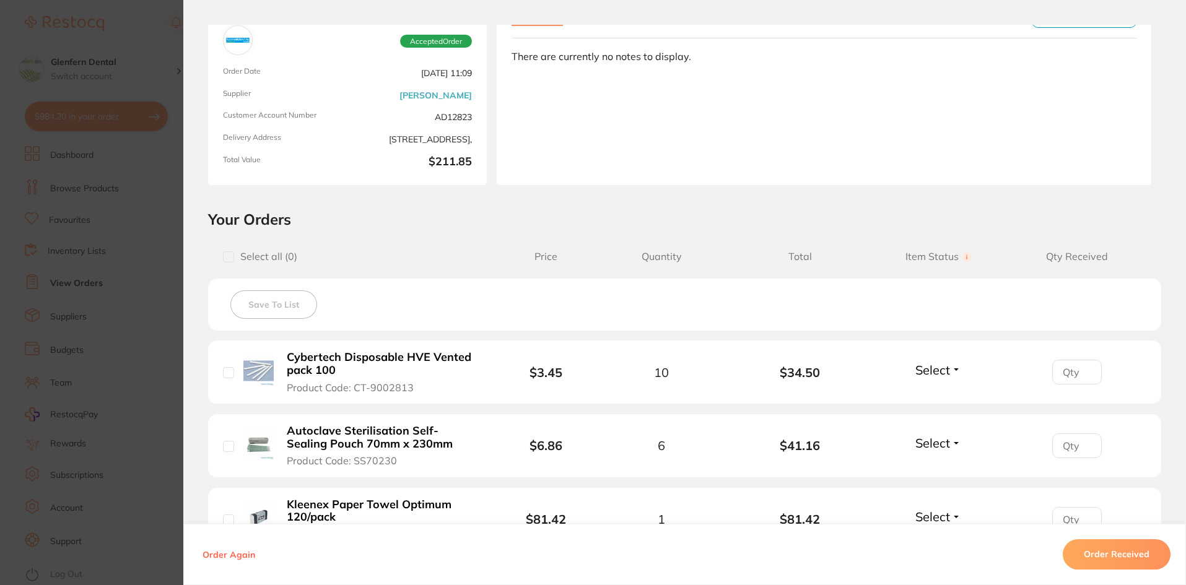
scroll to position [248, 0]
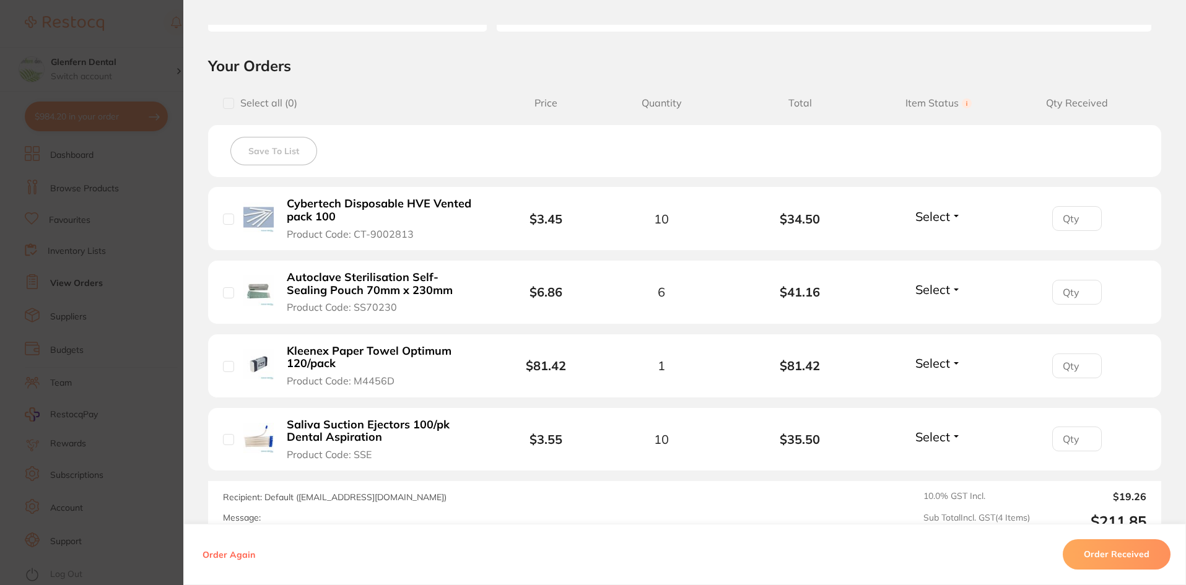
click at [386, 198] on b "Cybertech Disposable HVE Vented pack 100" at bounding box center [382, 210] width 191 height 25
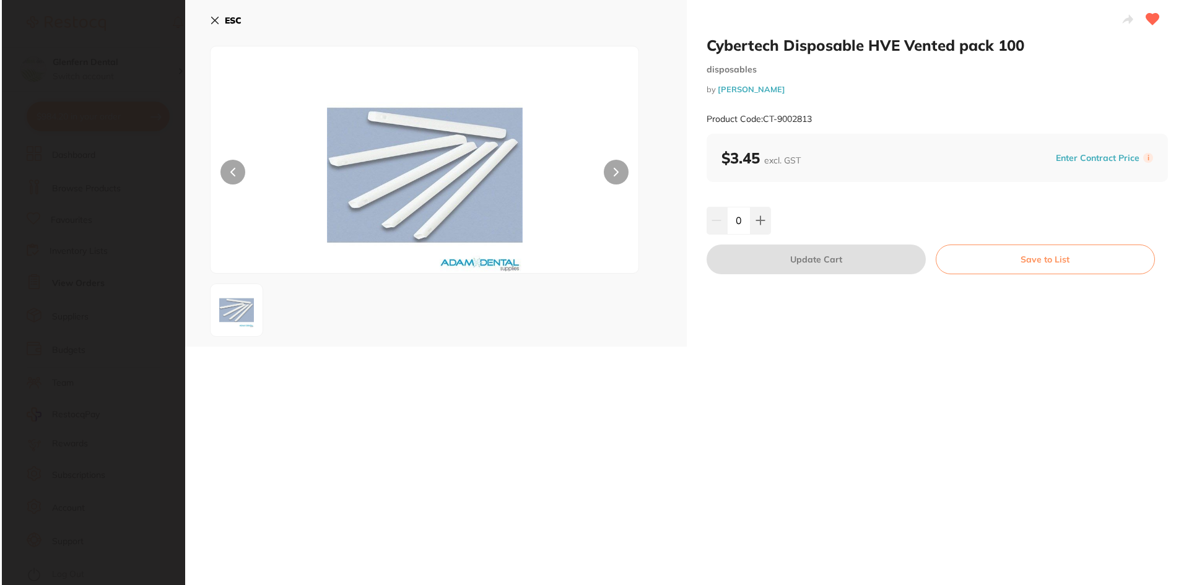
scroll to position [0, 0]
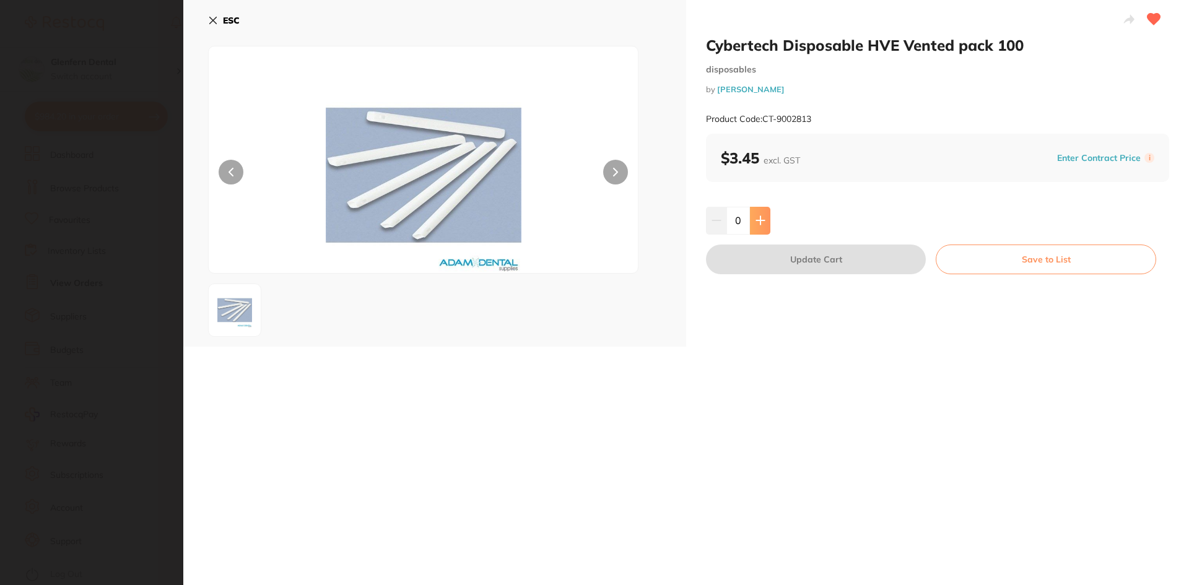
click at [767, 212] on button at bounding box center [760, 220] width 20 height 27
type input "1"
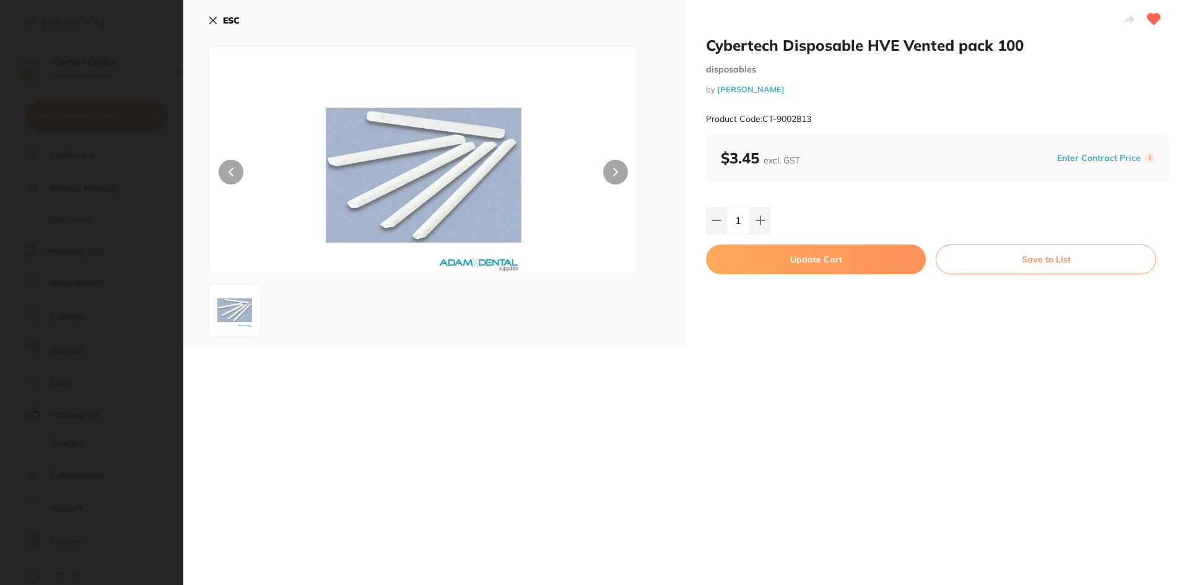
click at [63, 102] on section "Cybertech Disposable HVE Vented pack 100 disposables by Adam Dental Product Cod…" at bounding box center [594, 292] width 1189 height 585
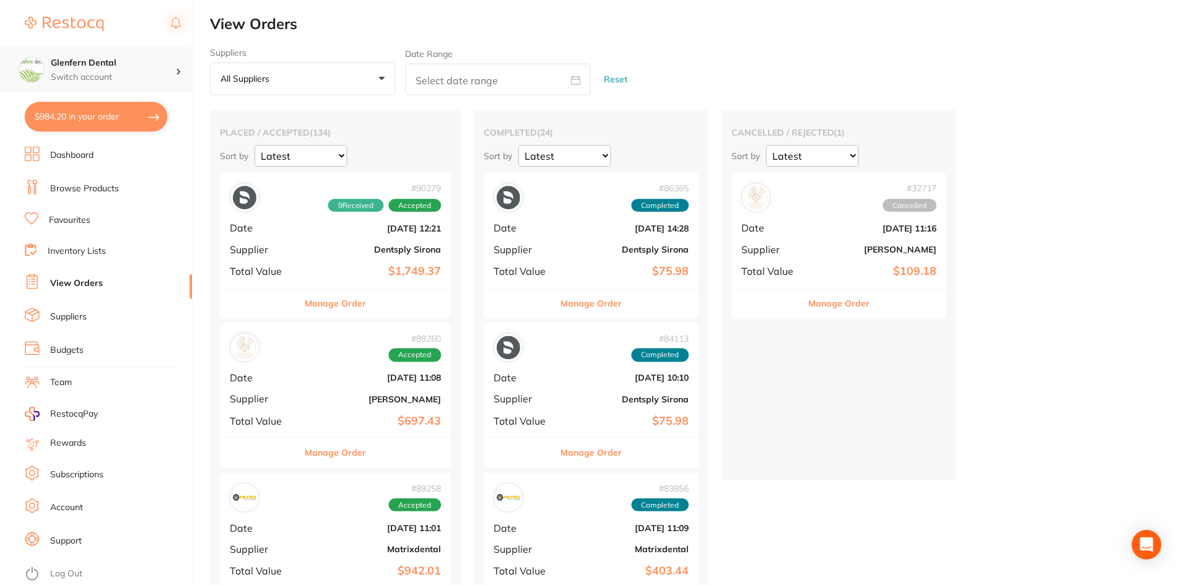
scroll to position [1486, 0]
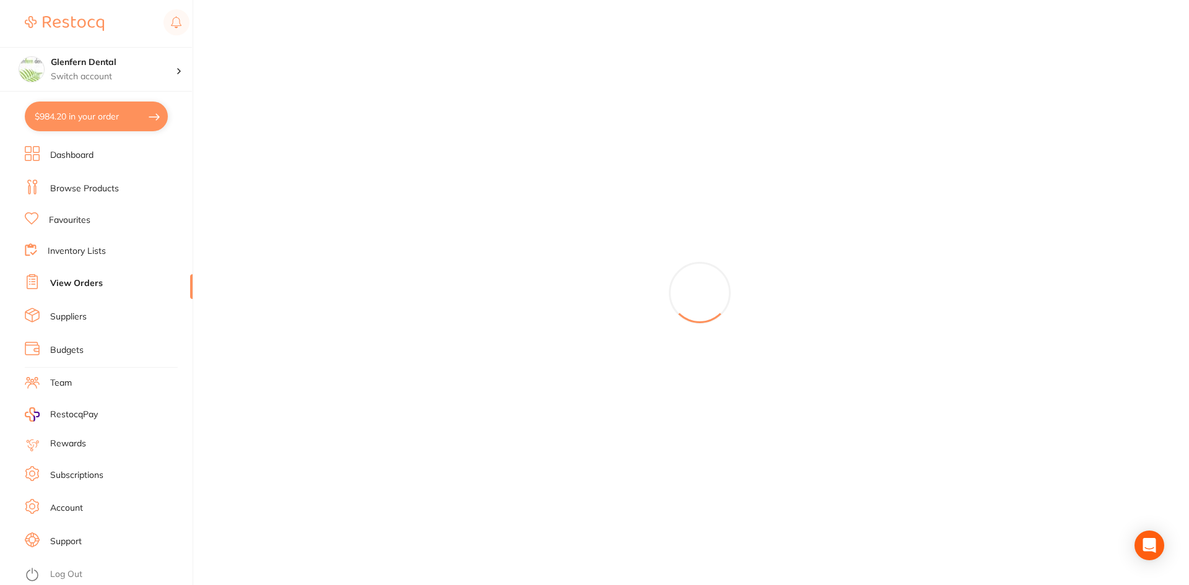
click at [73, 121] on button "$984.20 in your order" at bounding box center [96, 117] width 143 height 30
checkbox input "true"
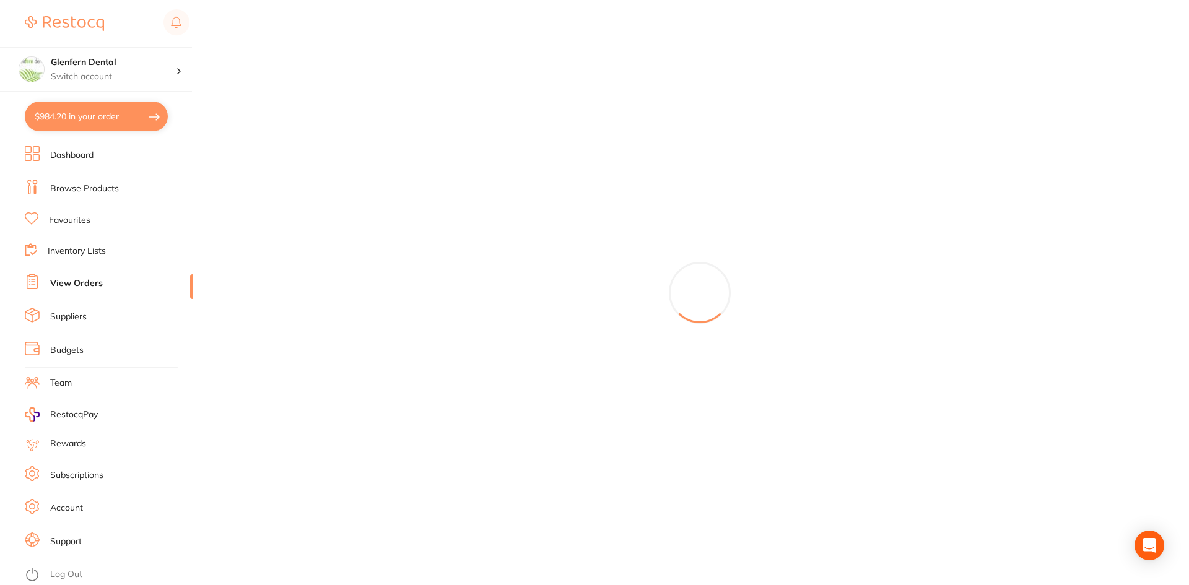
checkbox input "true"
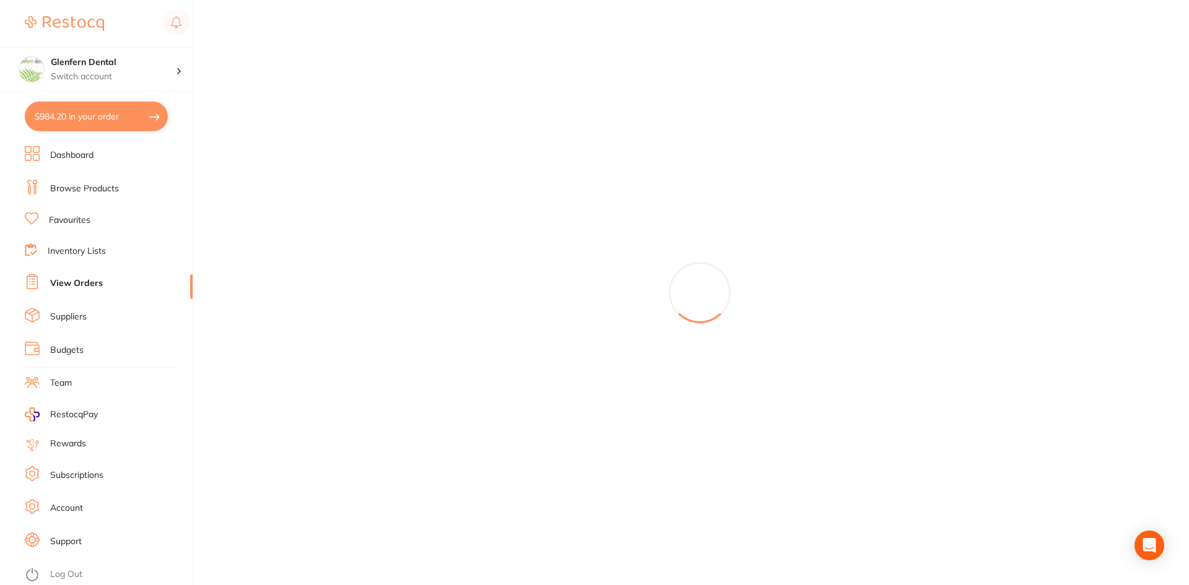
checkbox input "true"
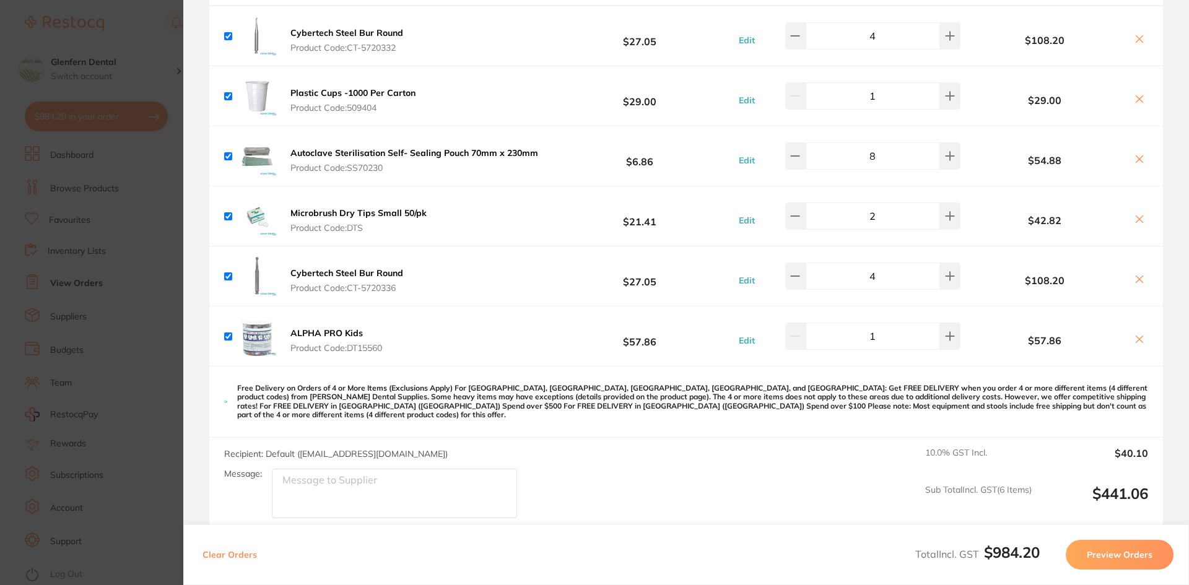
scroll to position [619, 0]
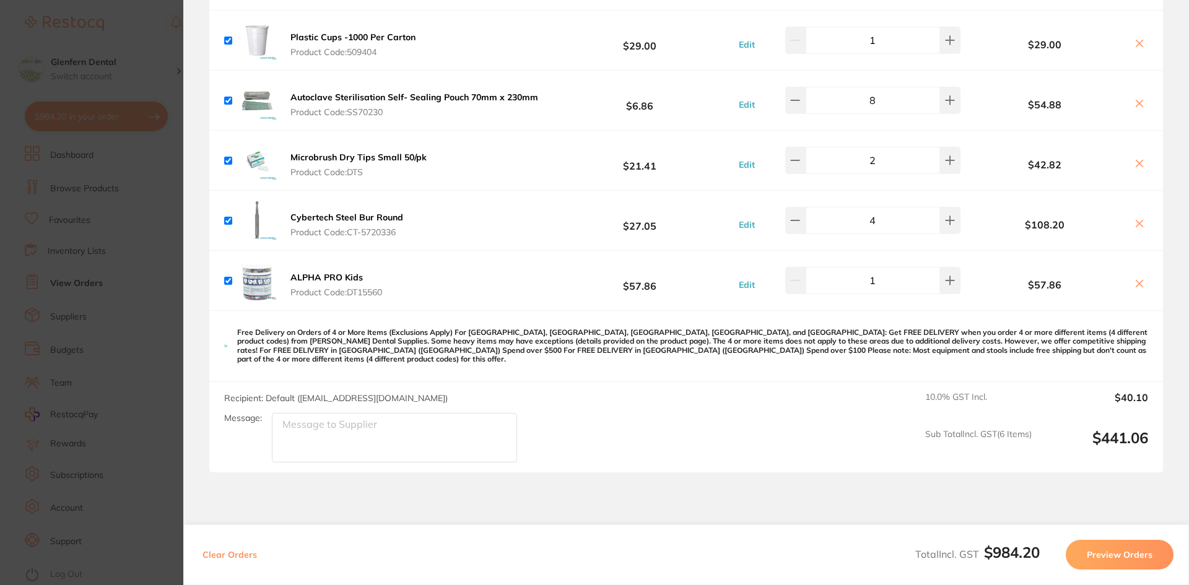
click at [58, 207] on section "Update RRP Set your pre negotiated price for this item. Item Agreed RRP (excl. …" at bounding box center [594, 292] width 1189 height 585
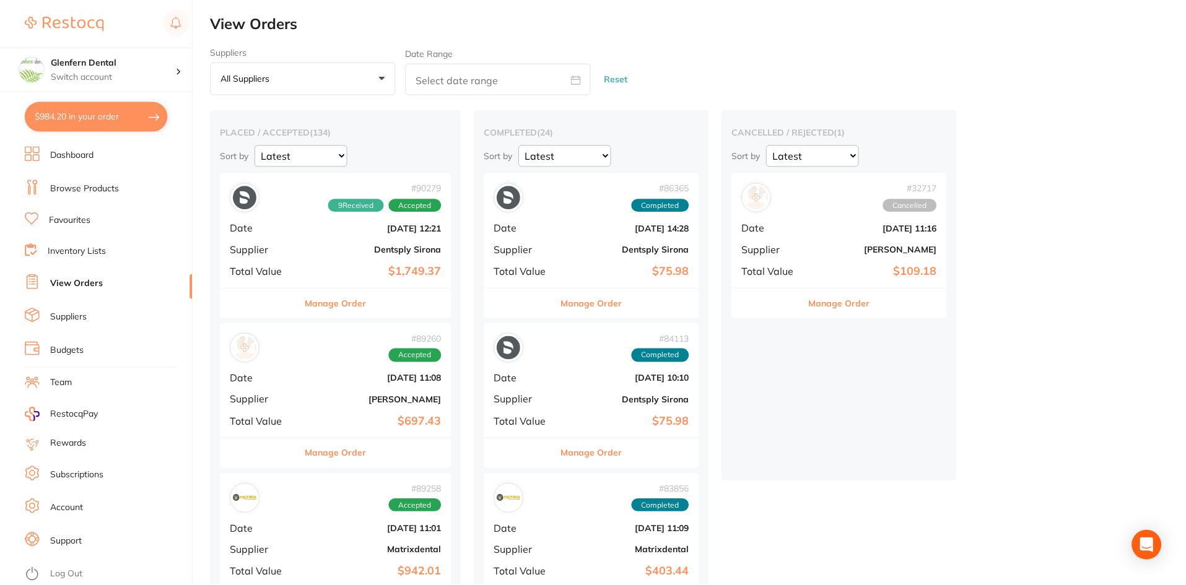
scroll to position [1486, 0]
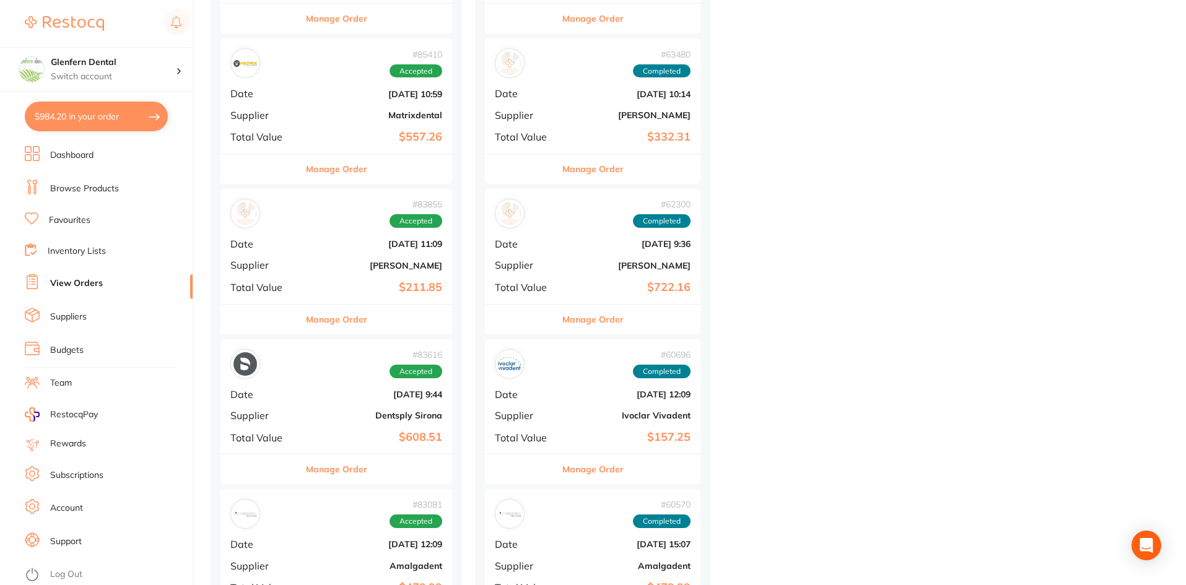
click at [366, 284] on b "$211.85" at bounding box center [375, 287] width 134 height 13
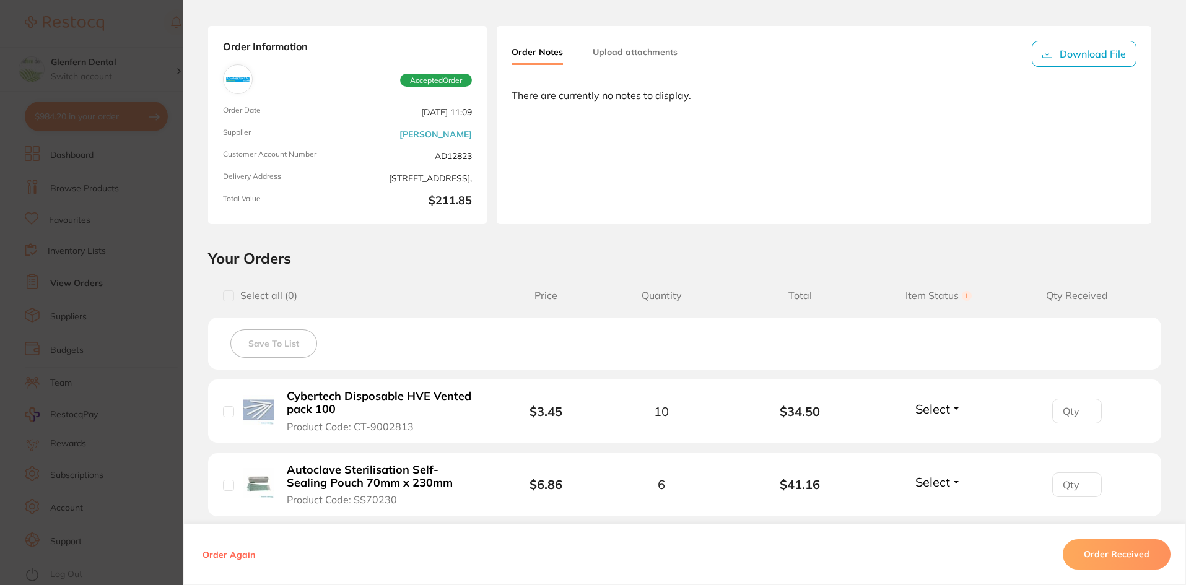
scroll to position [186, 0]
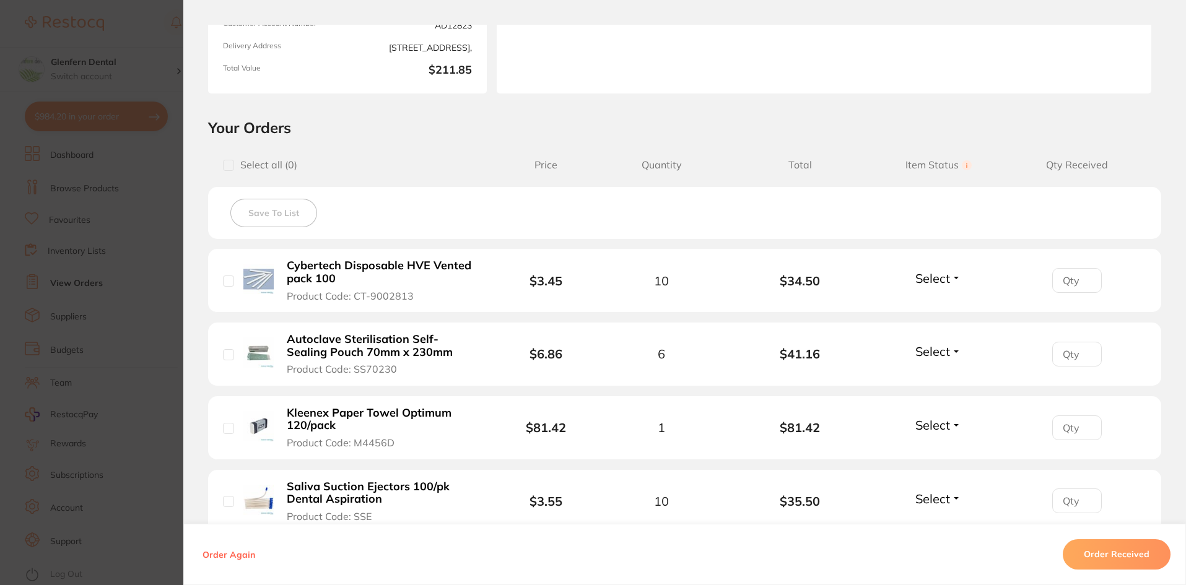
click at [347, 267] on b "Cybertech Disposable HVE Vented pack 100" at bounding box center [382, 271] width 191 height 25
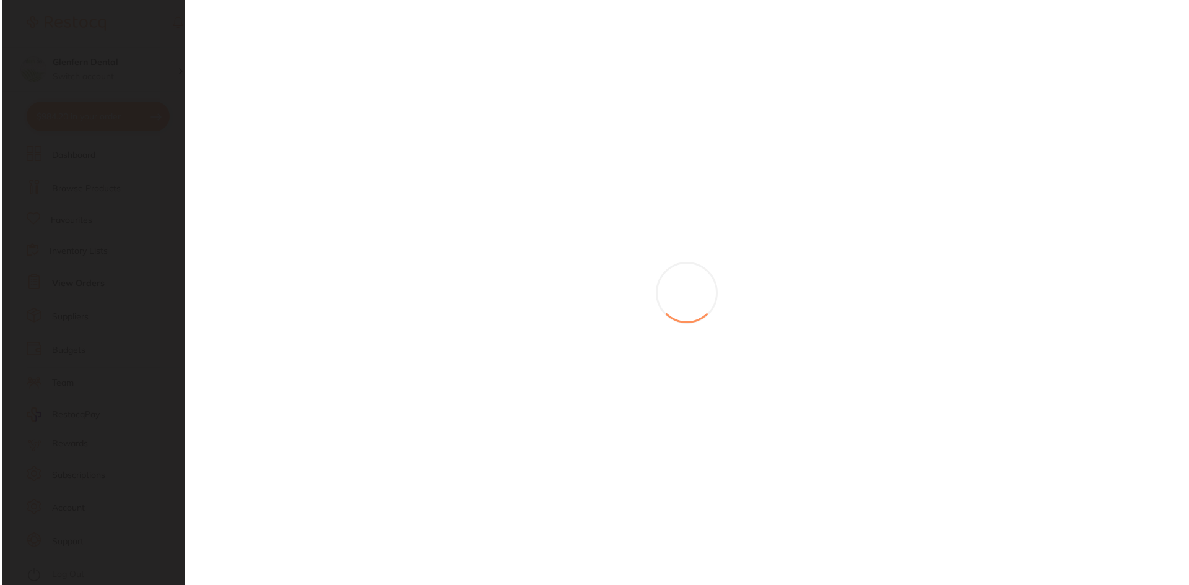
scroll to position [0, 0]
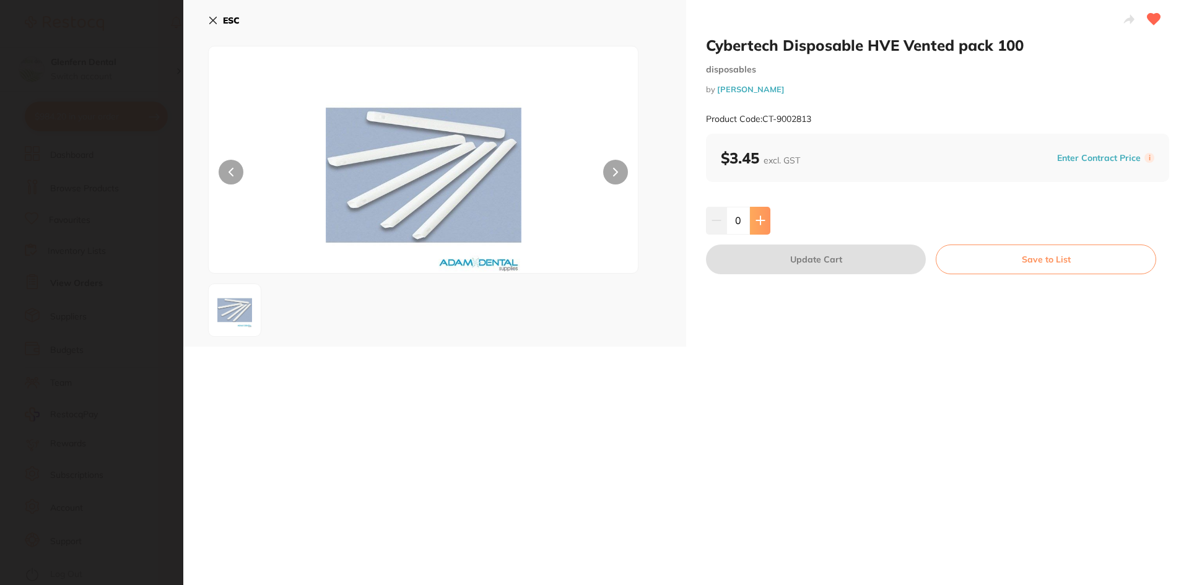
click at [754, 228] on button at bounding box center [760, 220] width 20 height 27
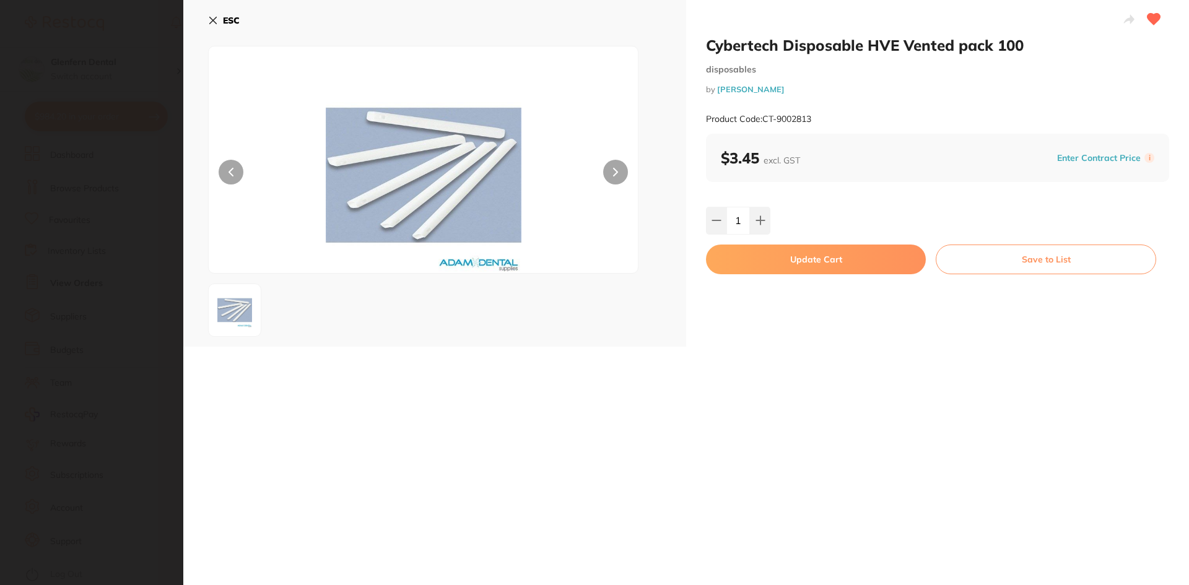
click at [739, 220] on input "1" at bounding box center [738, 220] width 24 height 27
type input "10"
click at [795, 249] on button "Update Cart" at bounding box center [816, 260] width 220 height 30
checkbox input "false"
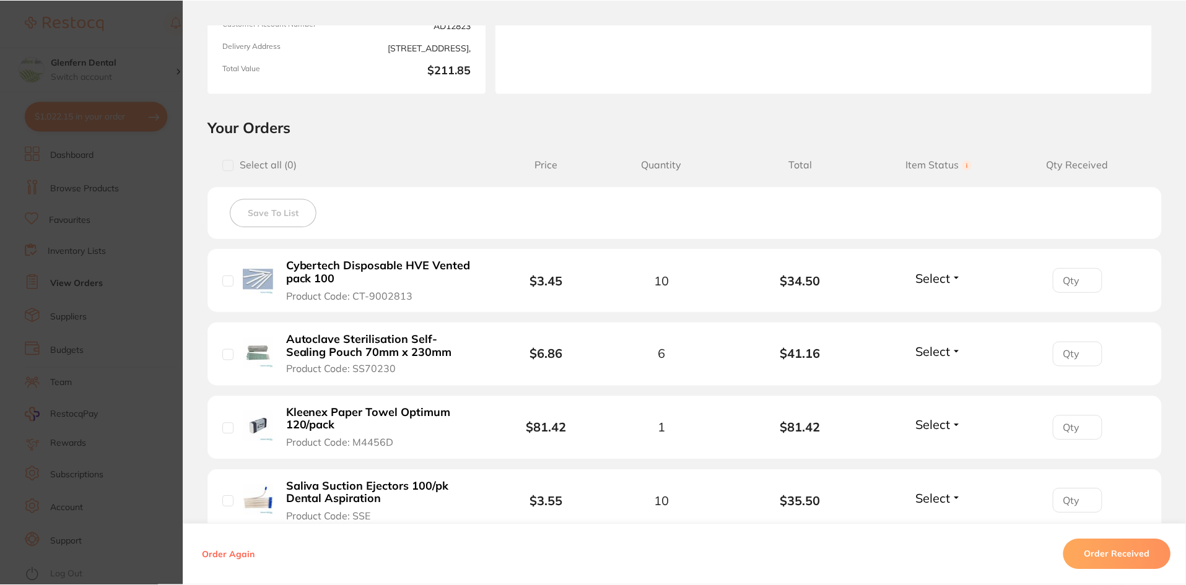
scroll to position [1486, 0]
click at [59, 202] on section "Order ID: Restocq- 83855 Order Information Accepted Order Order Date Jun 19 202…" at bounding box center [593, 292] width 1186 height 585
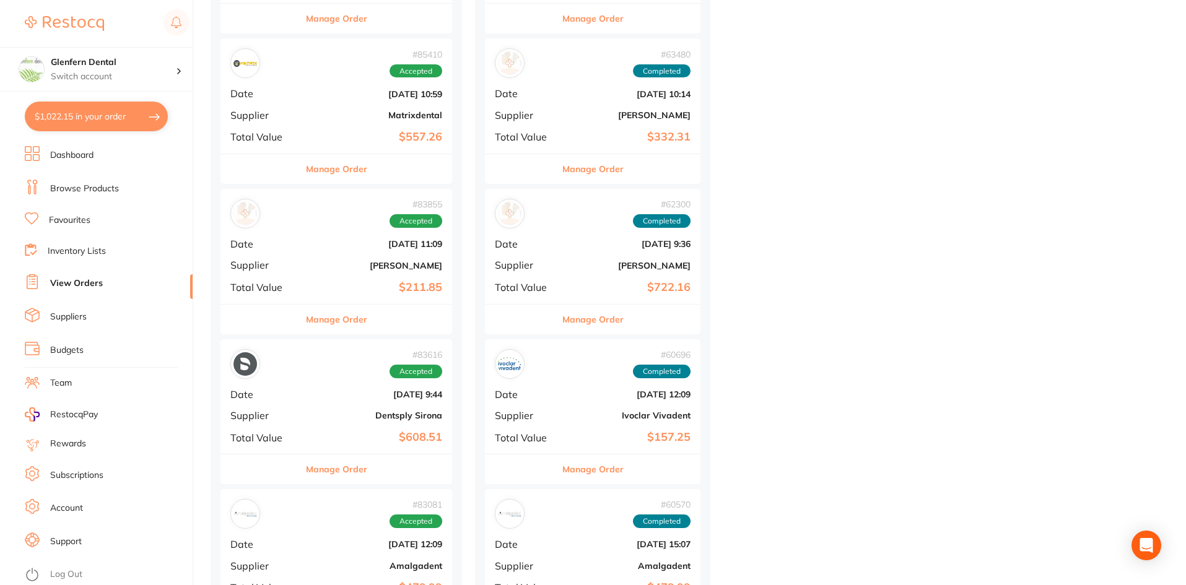
click at [90, 113] on button "$1,022.15 in your order" at bounding box center [96, 117] width 143 height 30
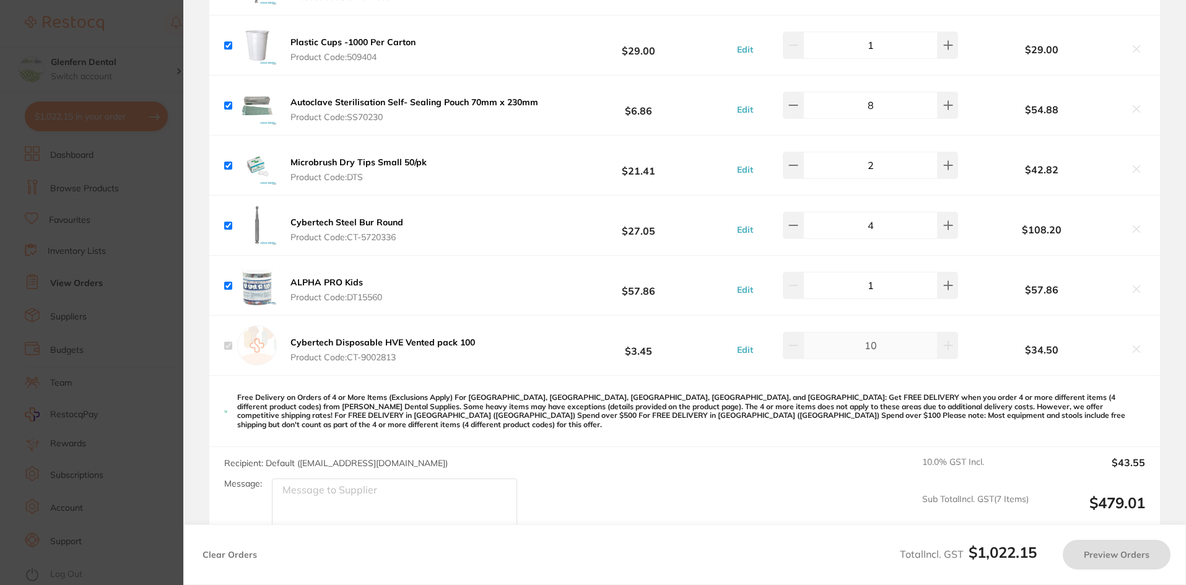
checkbox input "true"
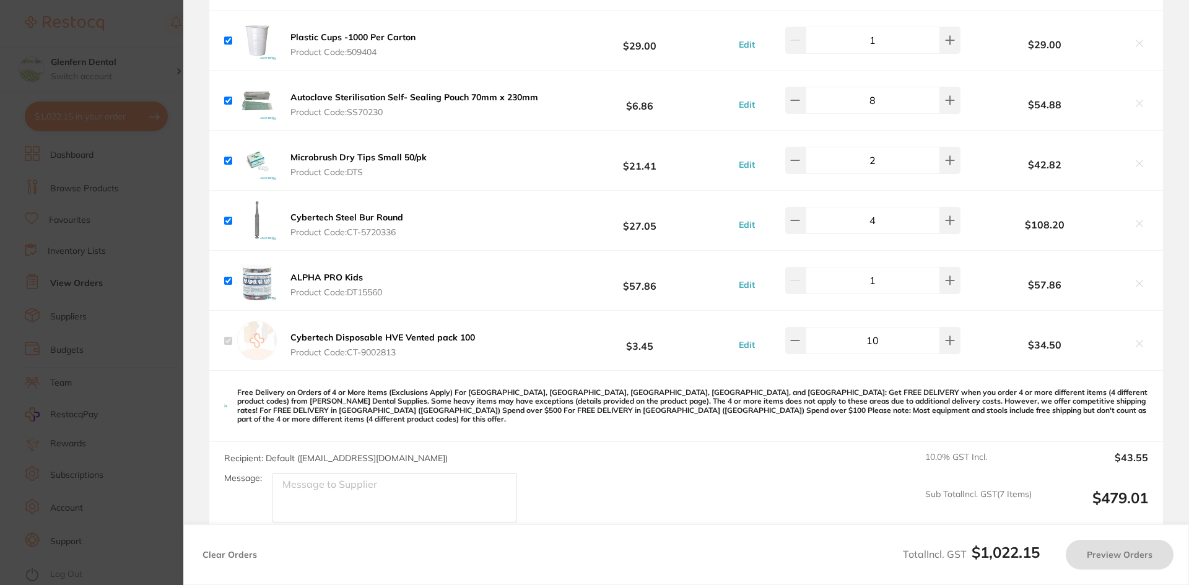
checkbox input "true"
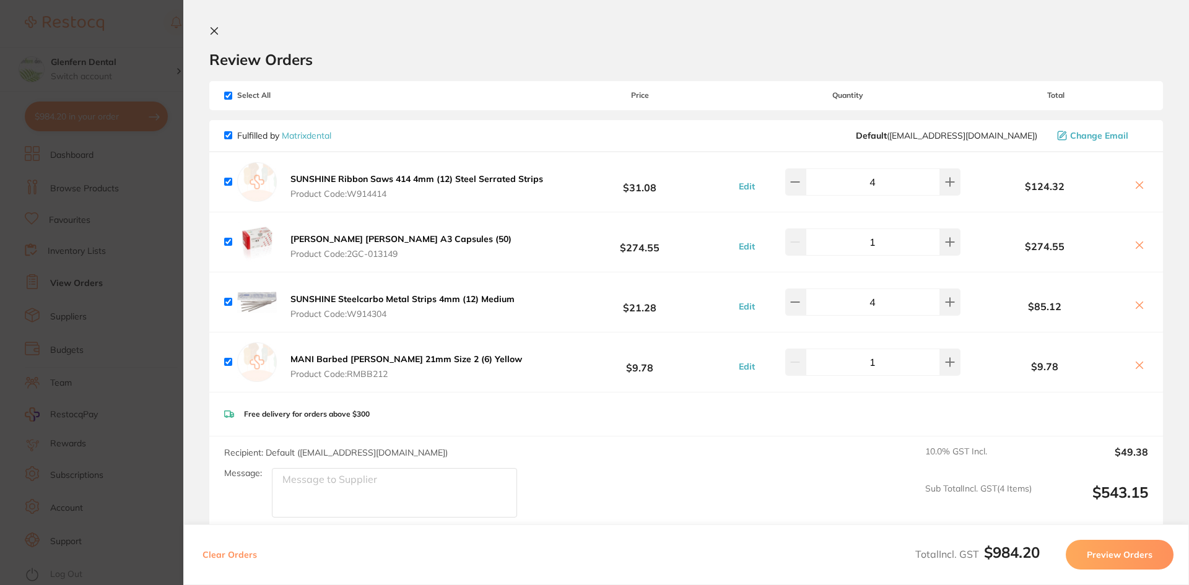
click at [217, 28] on icon at bounding box center [214, 31] width 7 height 7
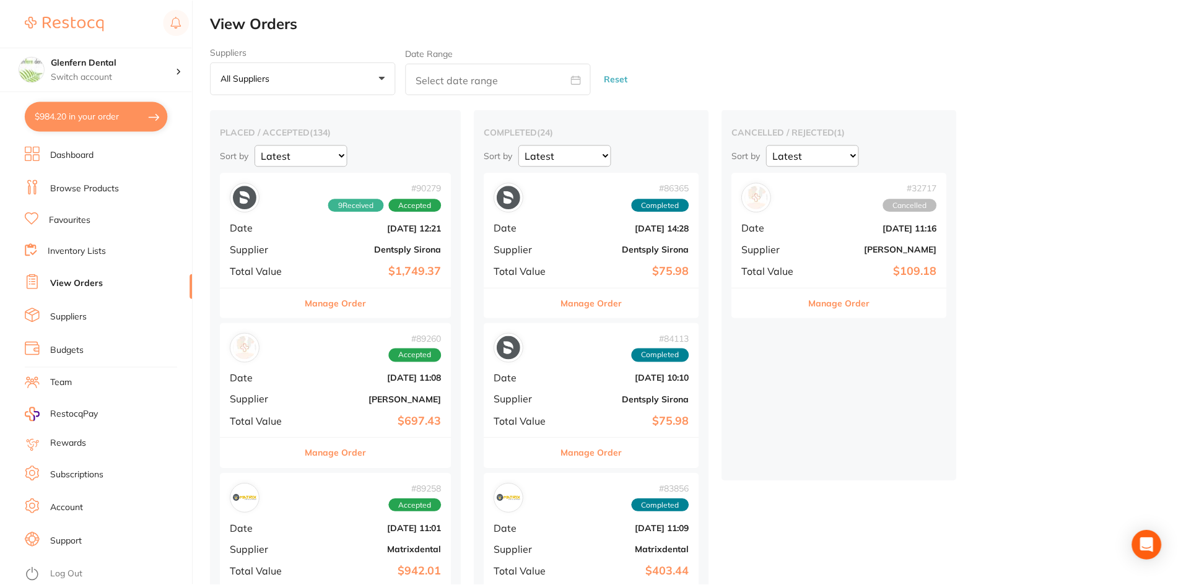
scroll to position [1486, 0]
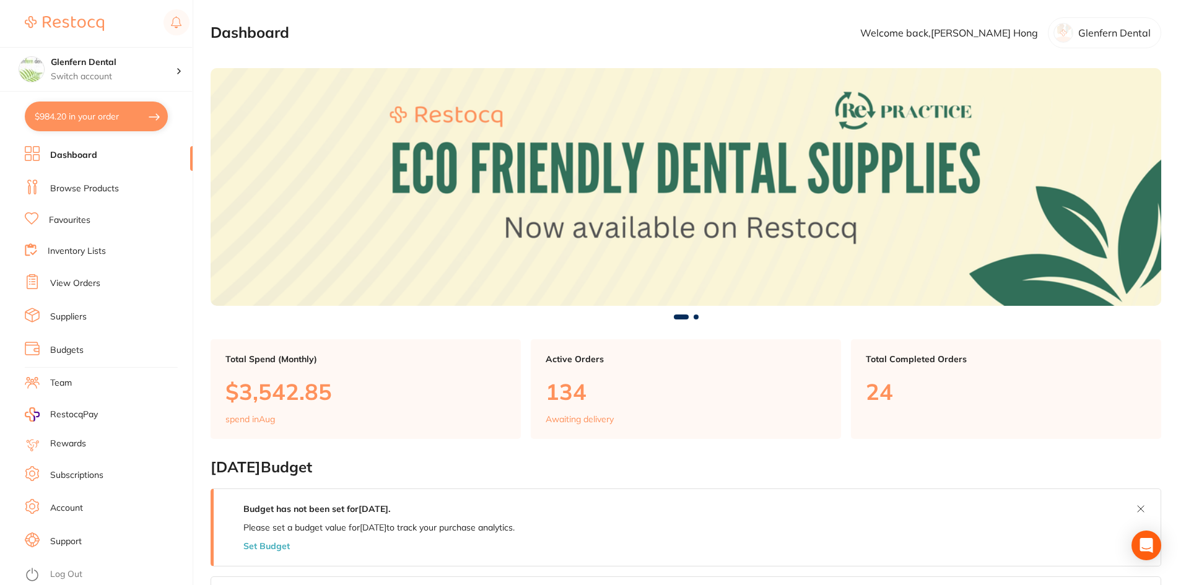
click at [75, 279] on link "View Orders" at bounding box center [75, 283] width 50 height 12
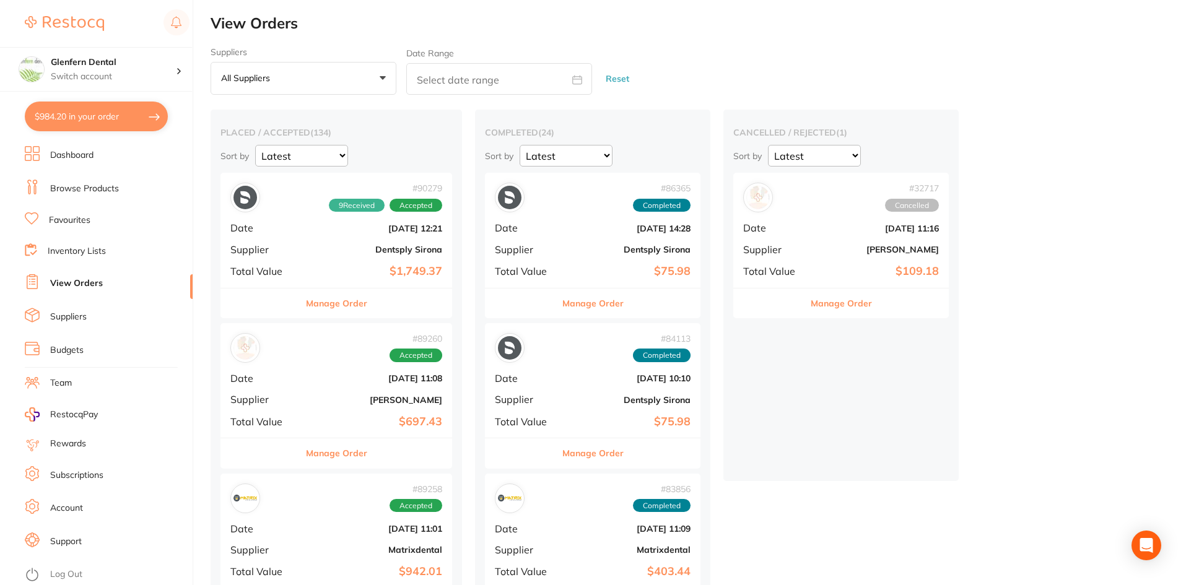
click at [347, 260] on div "# 90279 9 Received Accepted Date Aug 14 2025, 12:21 Supplier Dentsply Sirona To…" at bounding box center [336, 230] width 232 height 115
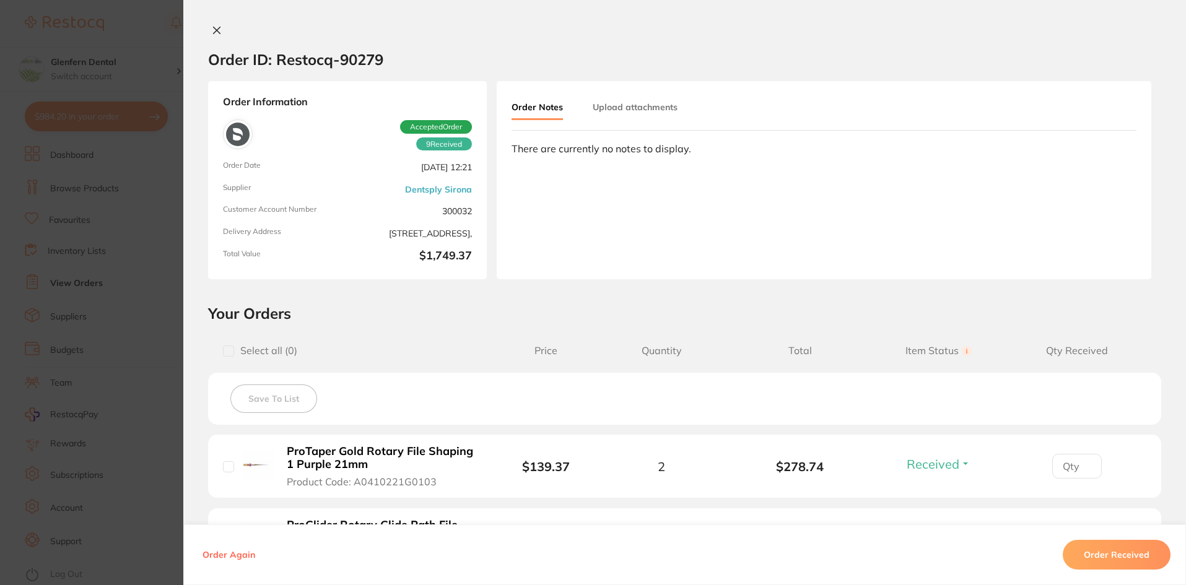
click at [1100, 549] on button "Order Received" at bounding box center [1117, 555] width 108 height 30
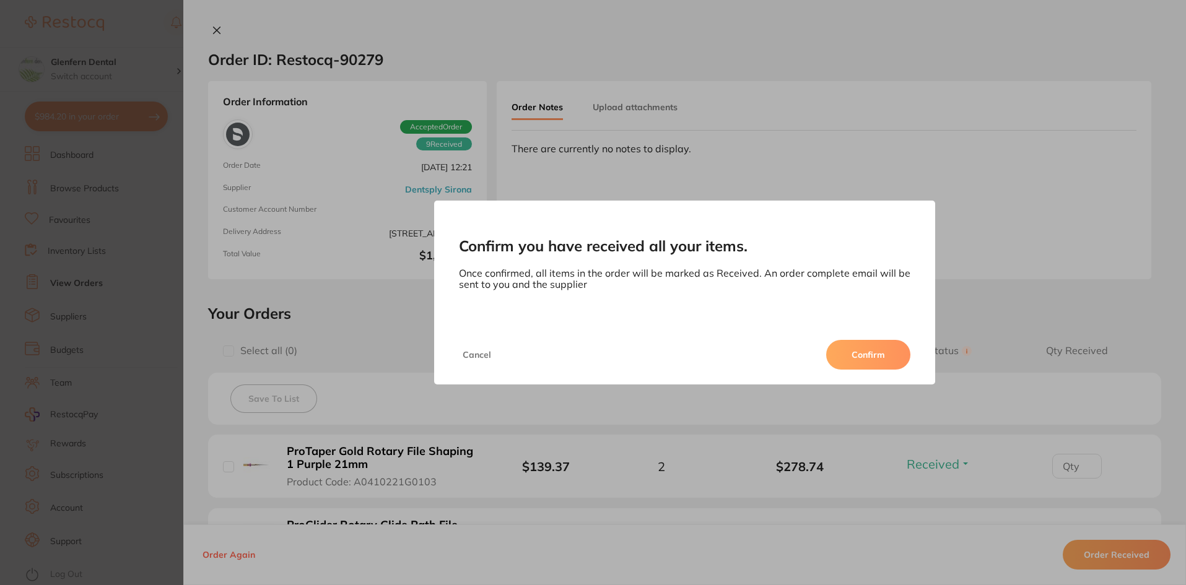
click at [864, 355] on button "Confirm" at bounding box center [868, 355] width 84 height 30
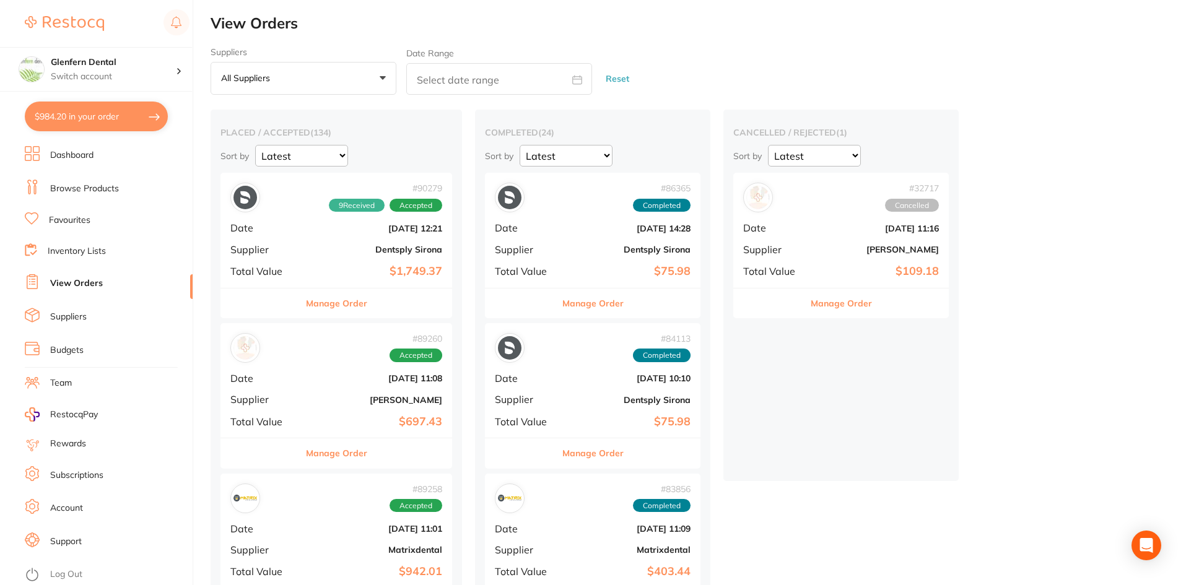
click at [61, 227] on li "Favourites" at bounding box center [109, 220] width 168 height 16
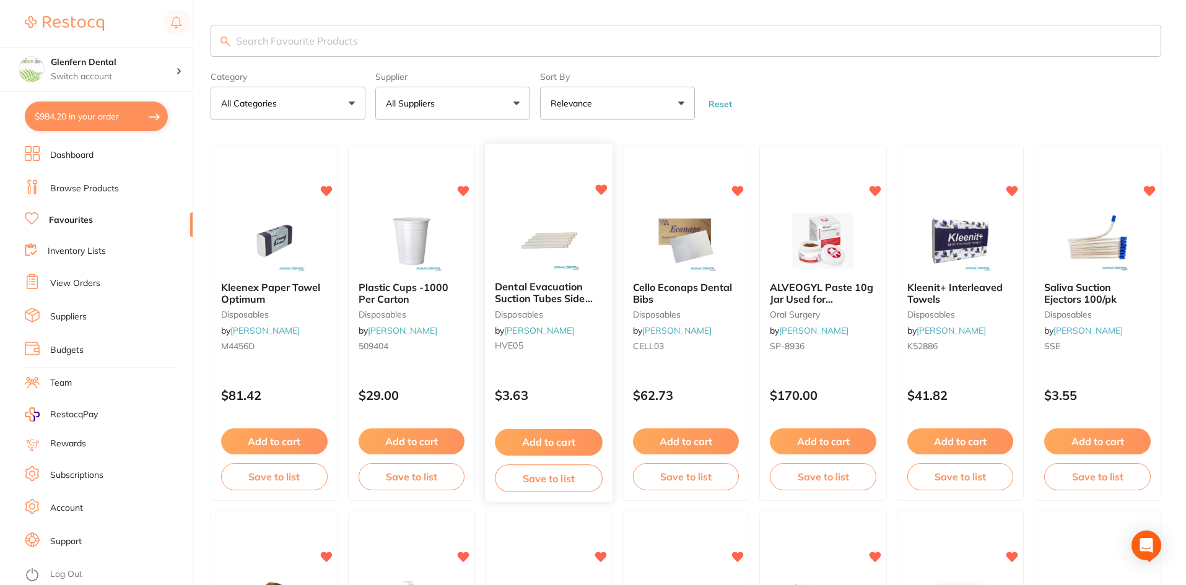
click at [563, 303] on span "Dental Evacuation Suction Tubes Side Vent" at bounding box center [544, 298] width 98 height 35
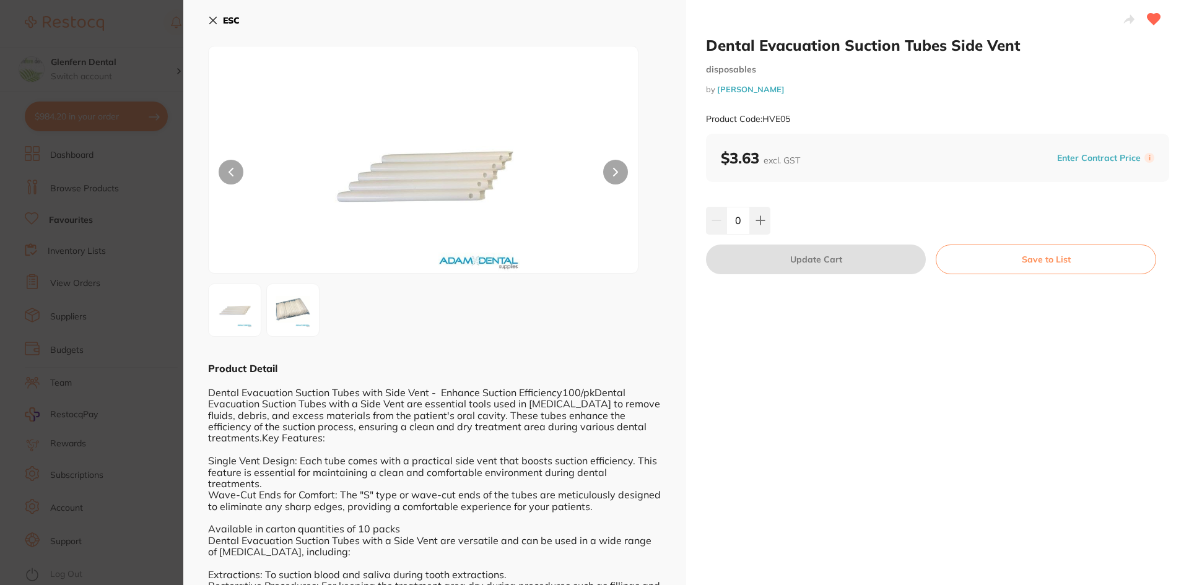
click at [173, 253] on section "Dental Evacuation Suction Tubes Side Vent disposables by Adam Dental Product Co…" at bounding box center [594, 292] width 1189 height 585
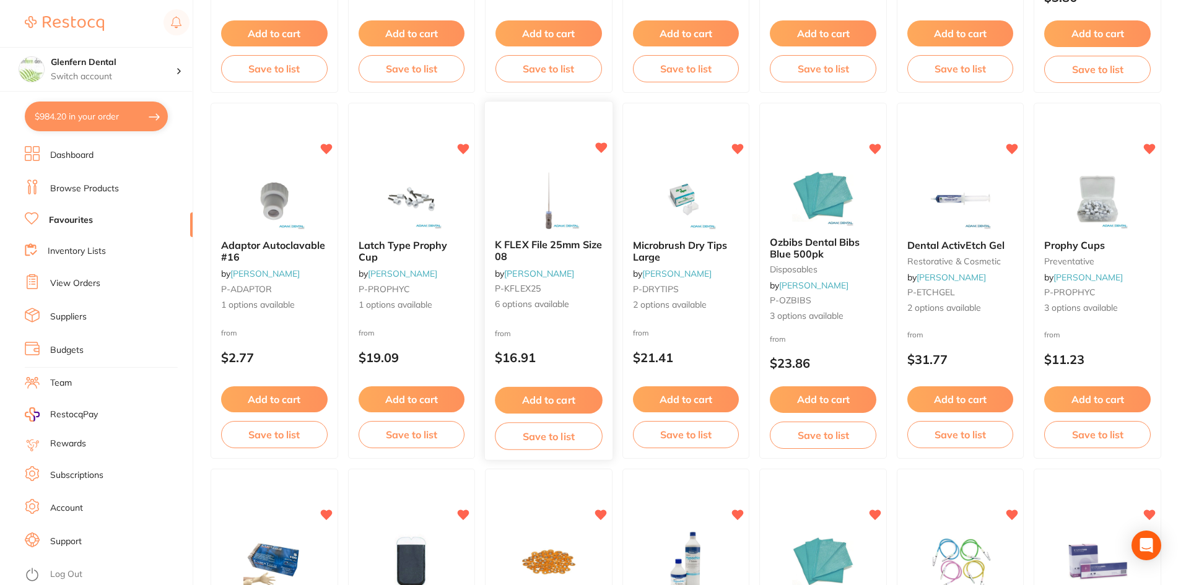
scroll to position [1362, 0]
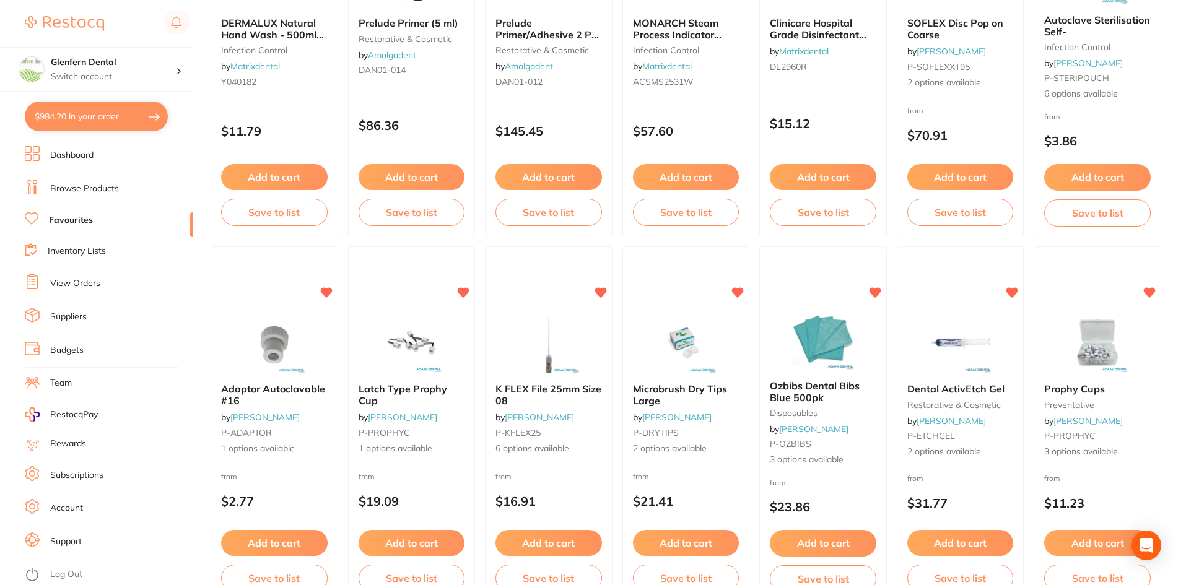
click at [79, 270] on ul "Dashboard Browse Products Favourites Inventory Lists View Orders Suppliers Budg…" at bounding box center [109, 365] width 168 height 439
click at [83, 297] on ul "Dashboard Browse Products Favourites Inventory Lists View Orders Suppliers Budg…" at bounding box center [109, 365] width 168 height 439
click at [98, 282] on link "View Orders" at bounding box center [75, 283] width 50 height 12
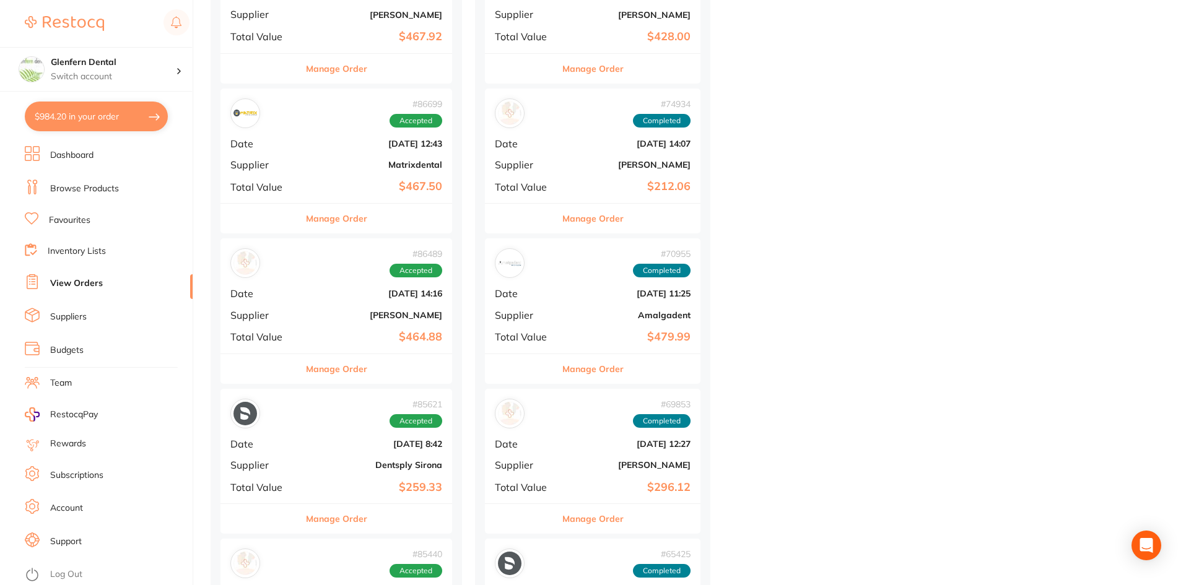
scroll to position [805, 0]
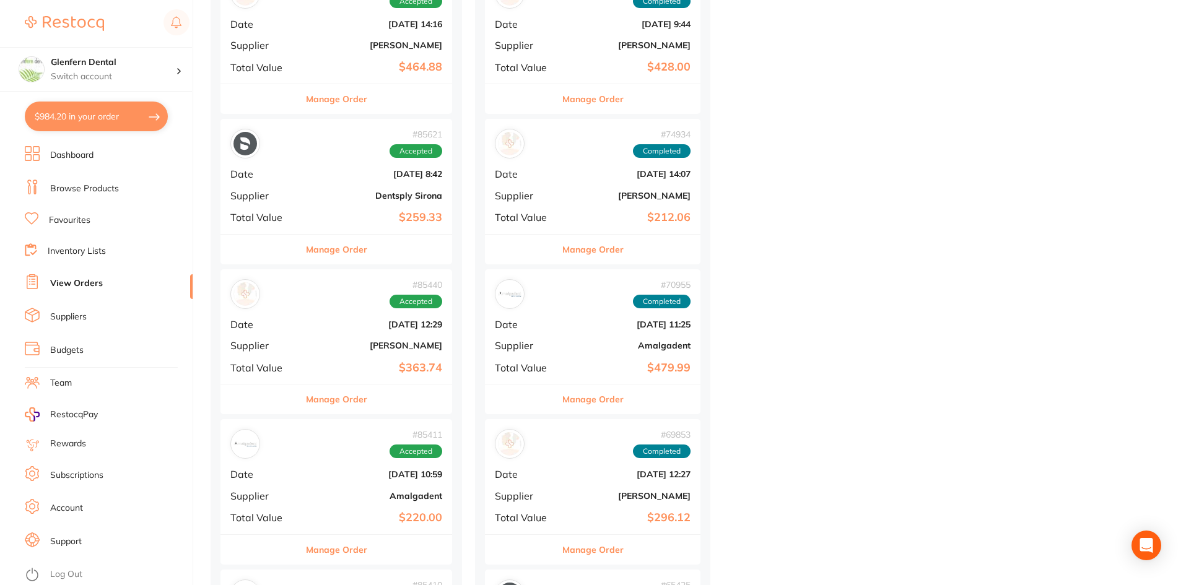
click at [263, 323] on span "Date" at bounding box center [263, 324] width 67 height 11
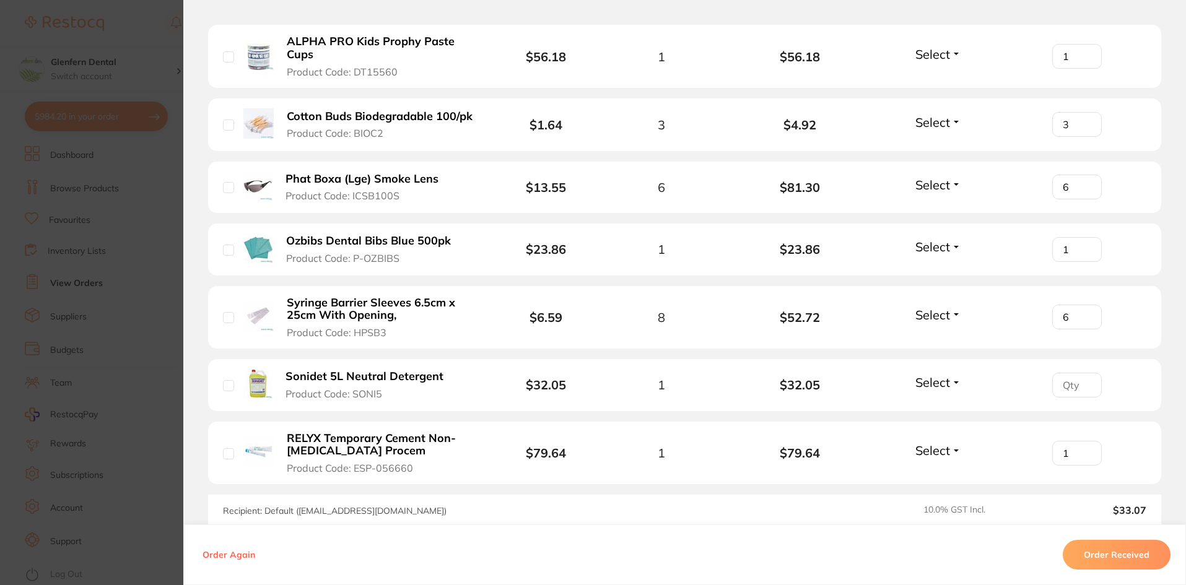
scroll to position [433, 0]
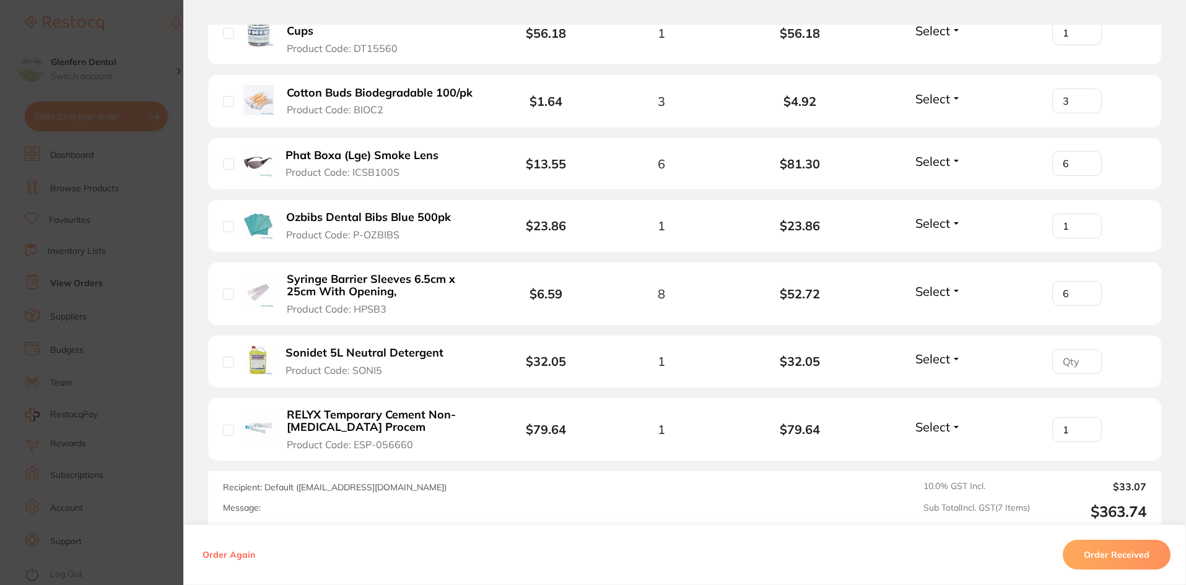
click at [118, 354] on section "Order ID: Restocq- 85440 Order Information Accepted Order Order Date Jul 3 2025…" at bounding box center [593, 292] width 1186 height 585
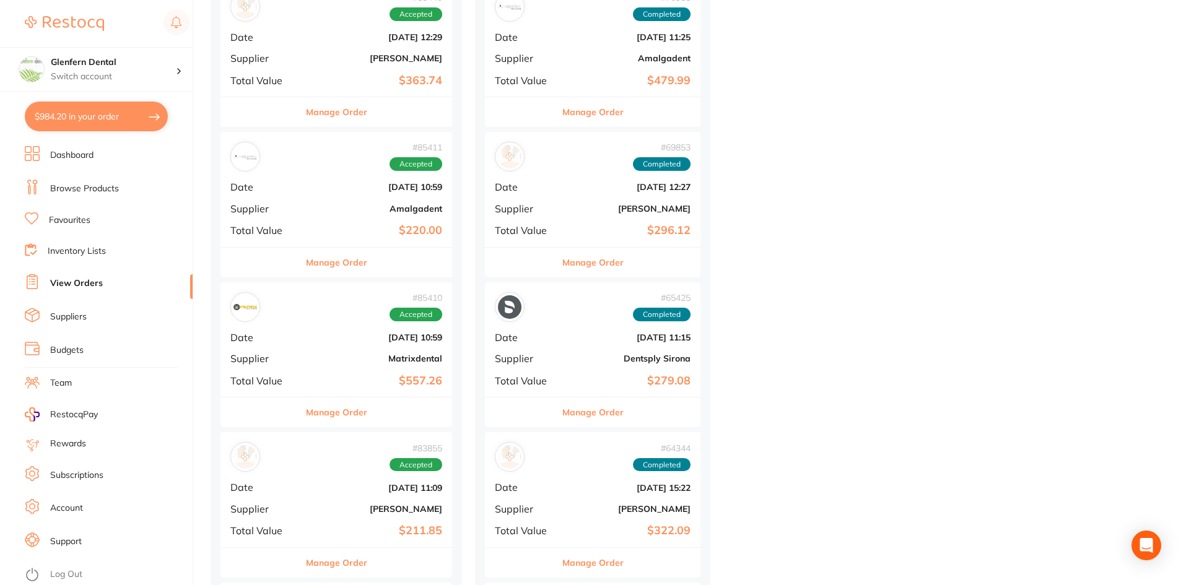
scroll to position [1238, 0]
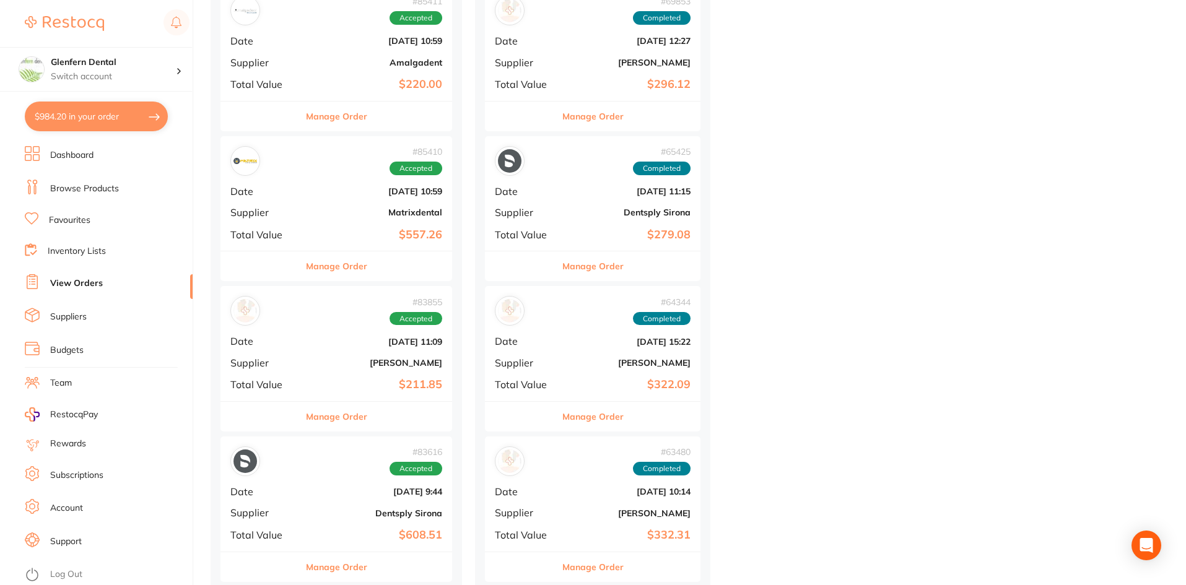
click at [310, 362] on b "[PERSON_NAME]" at bounding box center [375, 363] width 134 height 10
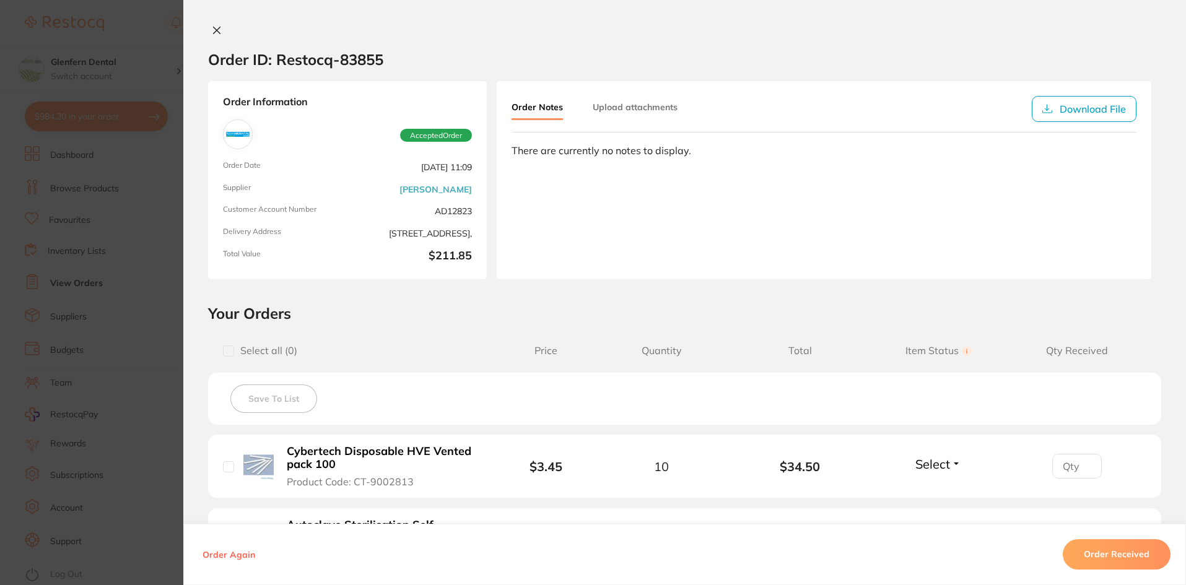
click at [162, 363] on section "Order ID: Restocq- 83855 Order Information Accepted Order Order Date Jun 19 202…" at bounding box center [593, 292] width 1186 height 585
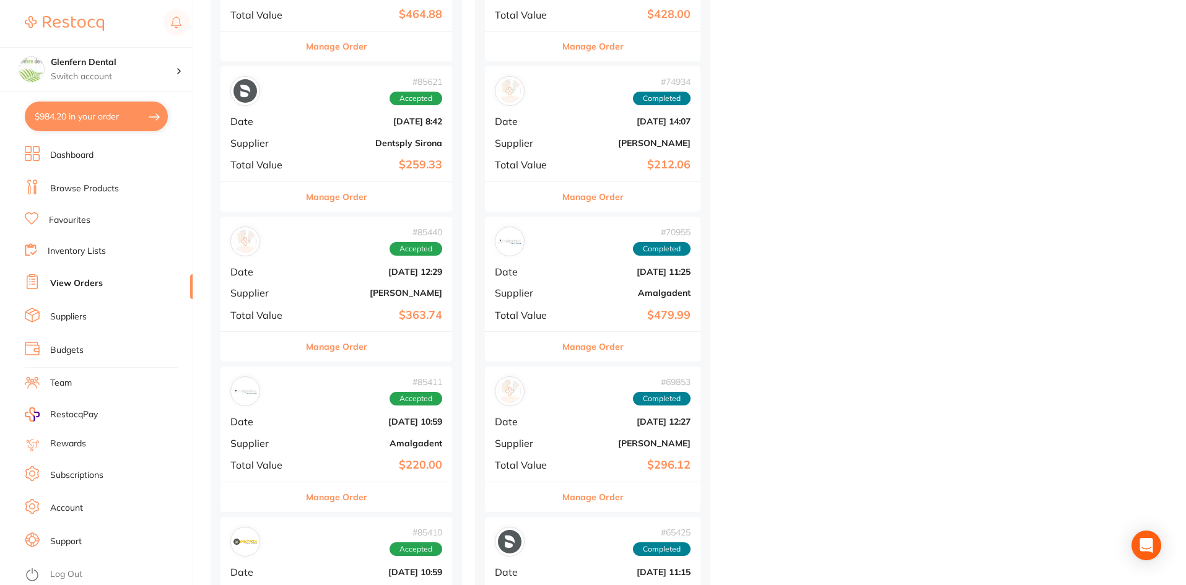
scroll to position [743, 0]
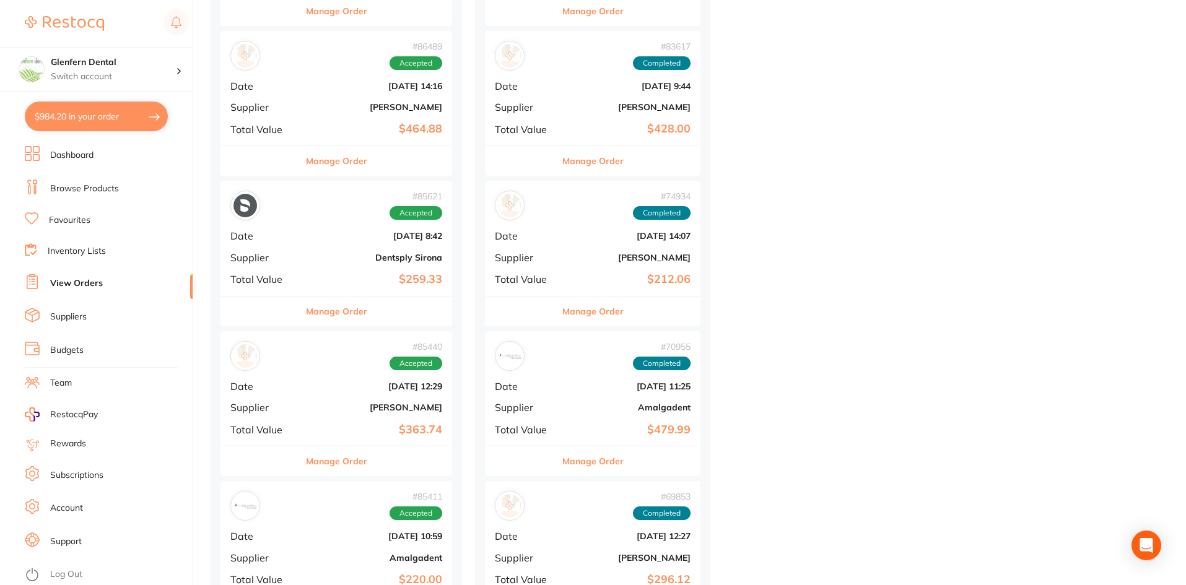
click at [77, 227] on li "Favourites" at bounding box center [109, 220] width 168 height 16
